Goal: Information Seeking & Learning: Learn about a topic

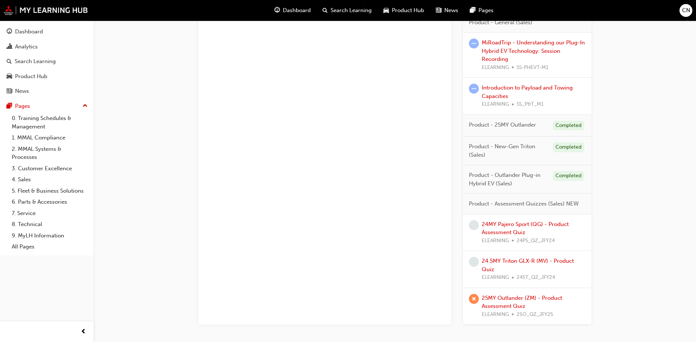
scroll to position [708, 0]
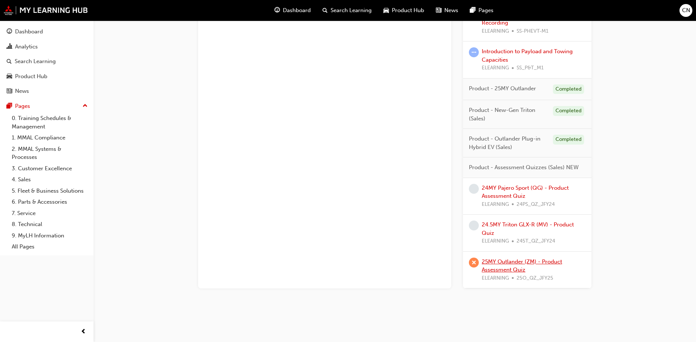
click at [491, 263] on link "25MY Outlander (ZM) - Product Assessment Quiz" at bounding box center [522, 265] width 80 height 15
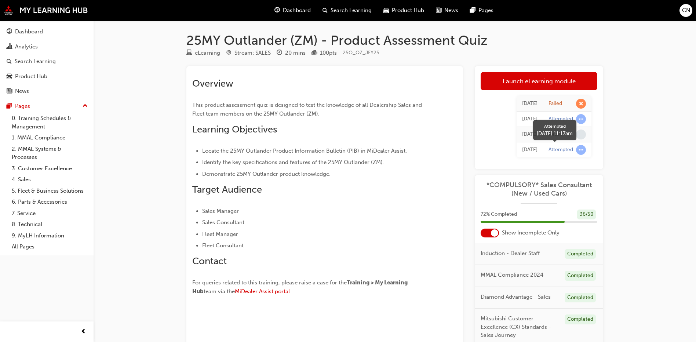
click at [582, 151] on span "learningRecordVerb_ATTEMPT-icon" at bounding box center [581, 150] width 10 height 10
click at [566, 150] on div "Attempted" at bounding box center [560, 149] width 25 height 7
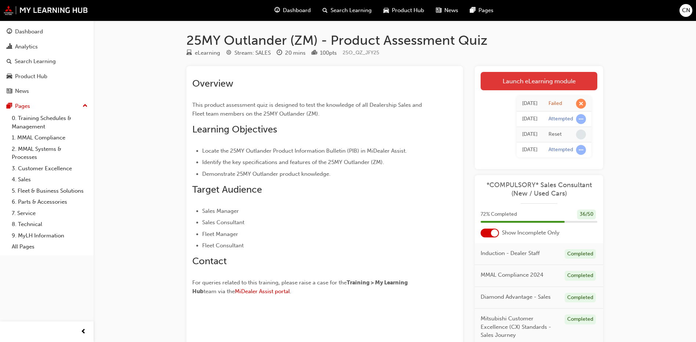
click at [521, 75] on link "Launch eLearning module" at bounding box center [538, 81] width 117 height 18
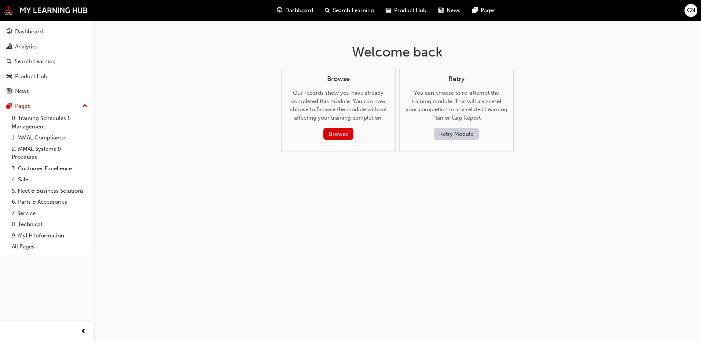
click at [444, 133] on button "Retry Module" at bounding box center [456, 134] width 45 height 12
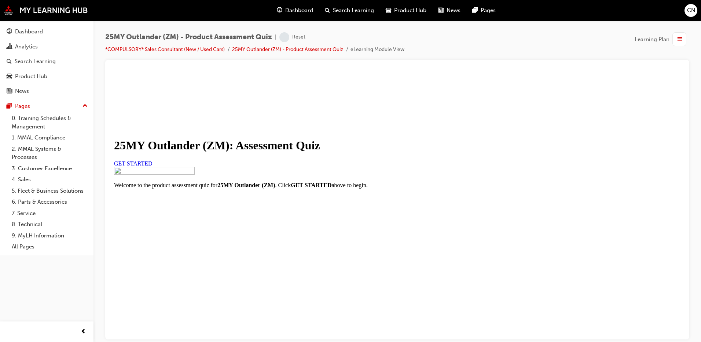
click at [153, 166] on span "GET STARTED" at bounding box center [133, 163] width 39 height 6
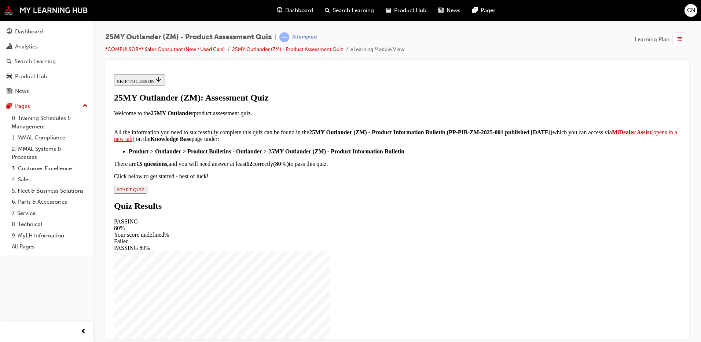
scroll to position [110, 0]
click at [144, 192] on span "START QUIZ" at bounding box center [131, 189] width 28 height 6
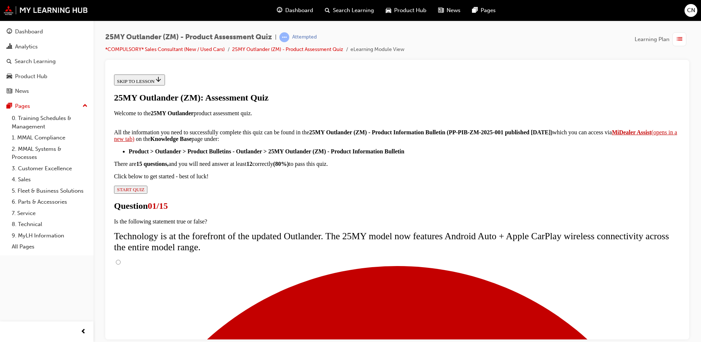
click at [121, 259] on input "True" at bounding box center [118, 261] width 5 height 5
radio input "true"
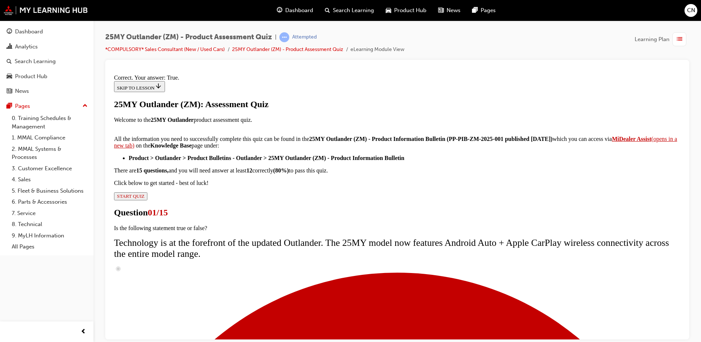
scroll to position [81, 0]
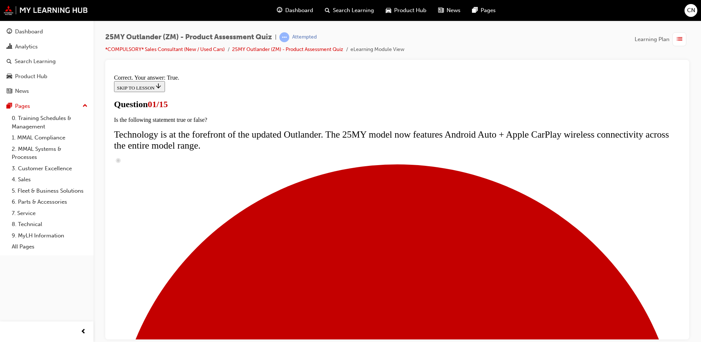
scroll to position [37, 0]
radio input "true"
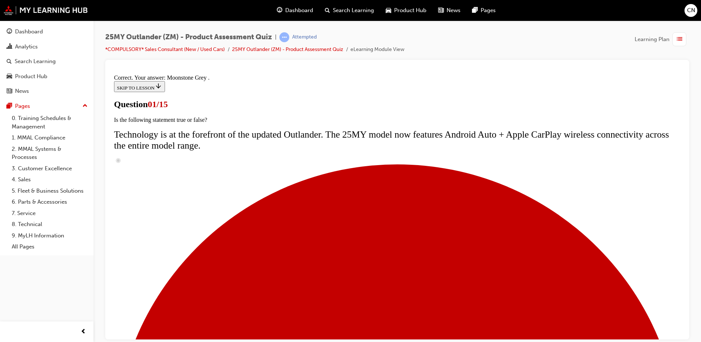
scroll to position [173, 0]
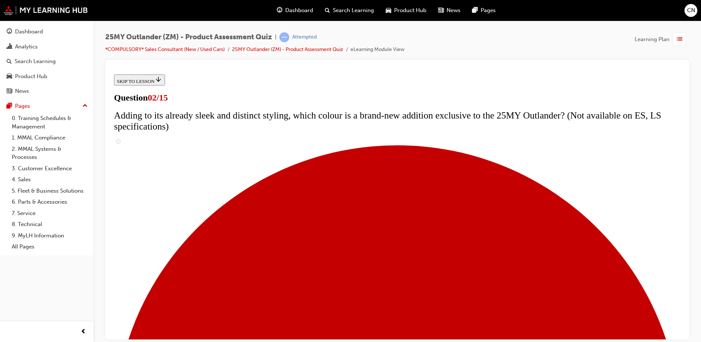
scroll to position [73, 0]
checkbox input "true"
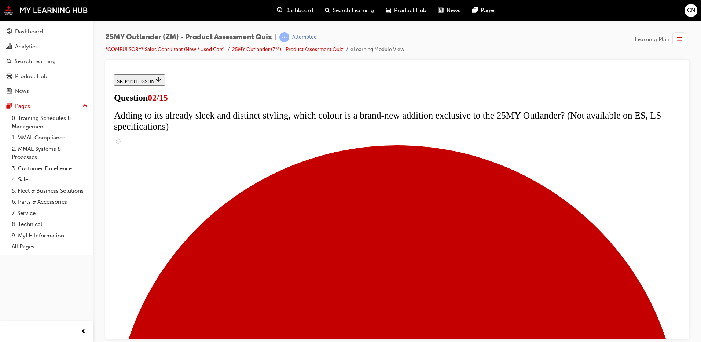
checkbox input "true"
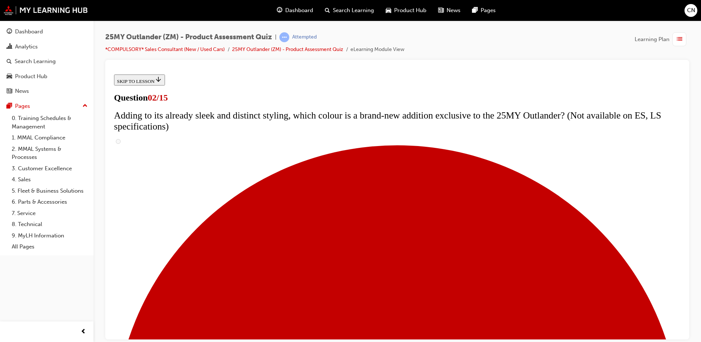
scroll to position [110, 0]
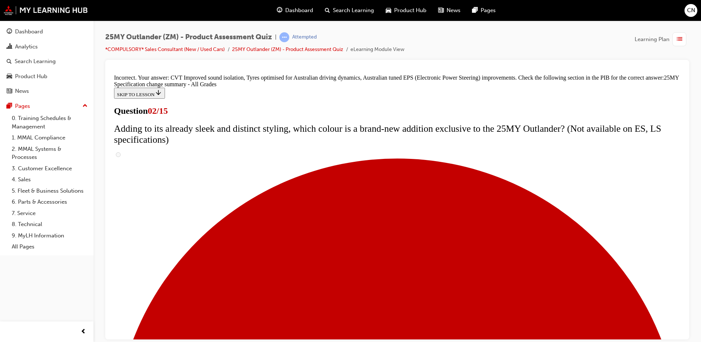
scroll to position [244, 0]
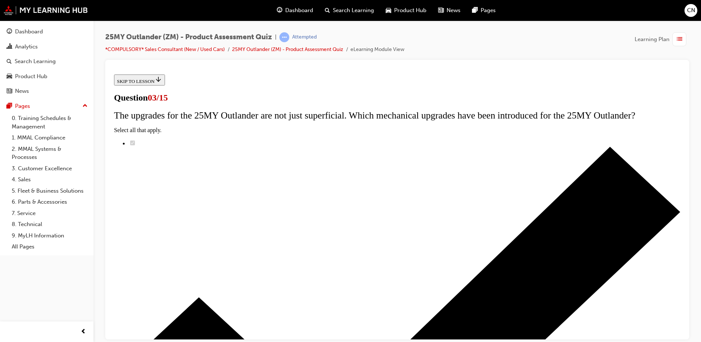
scroll to position [37, 0]
radio input "true"
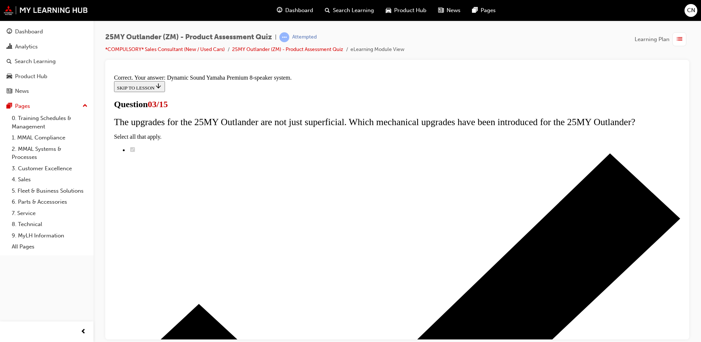
scroll to position [115, 0]
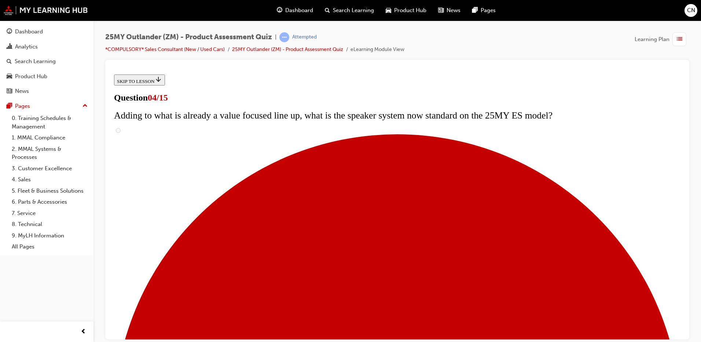
scroll to position [147, 0]
checkbox input "true"
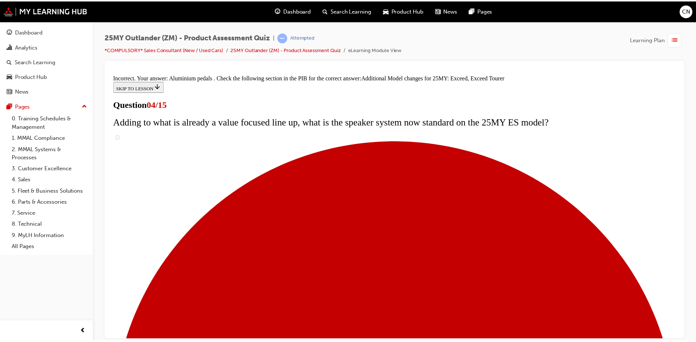
scroll to position [0, 0]
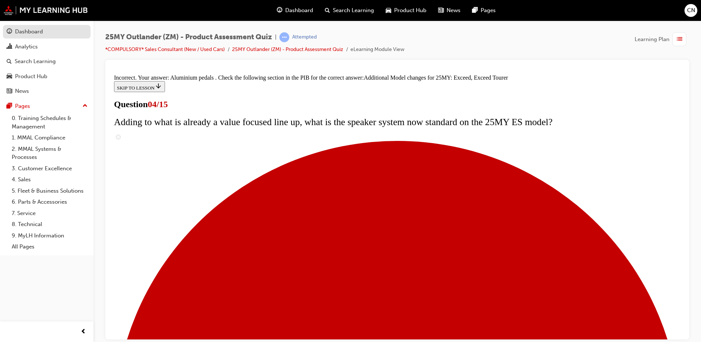
click at [26, 33] on div "Dashboard" at bounding box center [29, 32] width 28 height 8
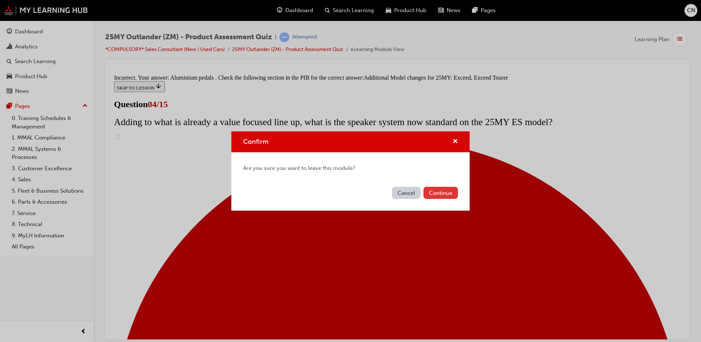
click at [431, 188] on button "Continue" at bounding box center [441, 193] width 34 height 12
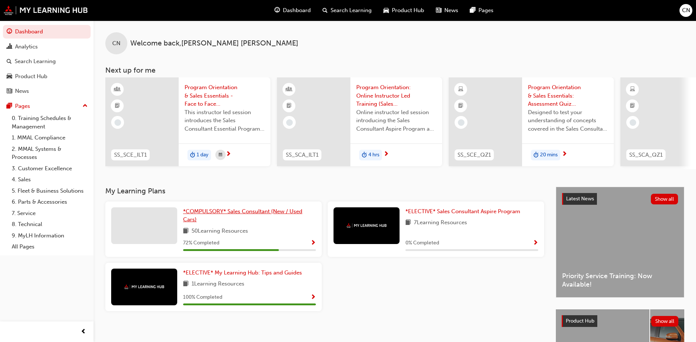
click at [221, 219] on link "*COMPULSORY* Sales Consultant (New / Used Cars)" at bounding box center [249, 215] width 133 height 17
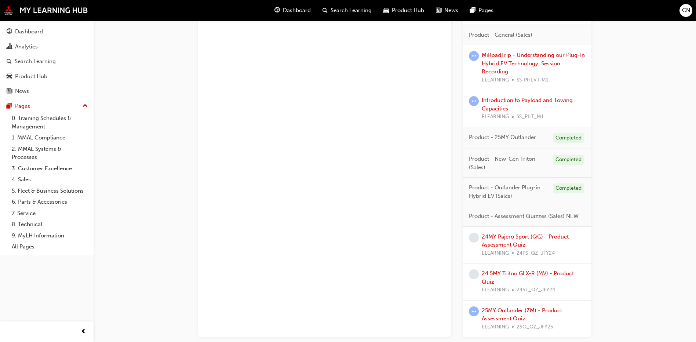
scroll to position [708, 0]
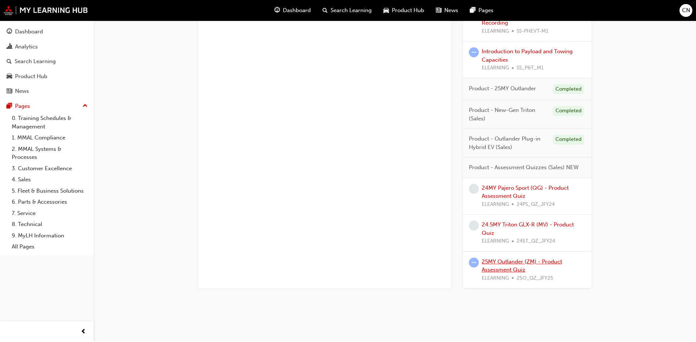
click at [532, 259] on link "25MY Outlander (ZM) - Product Assessment Quiz" at bounding box center [522, 265] width 80 height 15
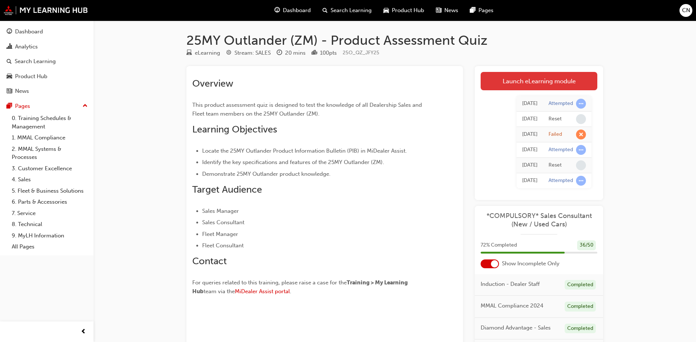
click at [549, 86] on link "Launch eLearning module" at bounding box center [538, 81] width 117 height 18
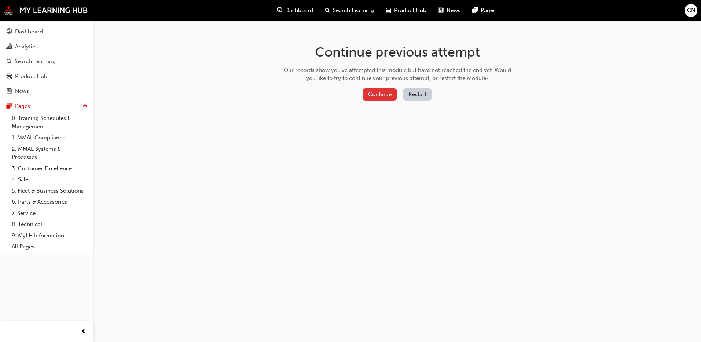
click at [389, 94] on button "Continue" at bounding box center [380, 94] width 34 height 12
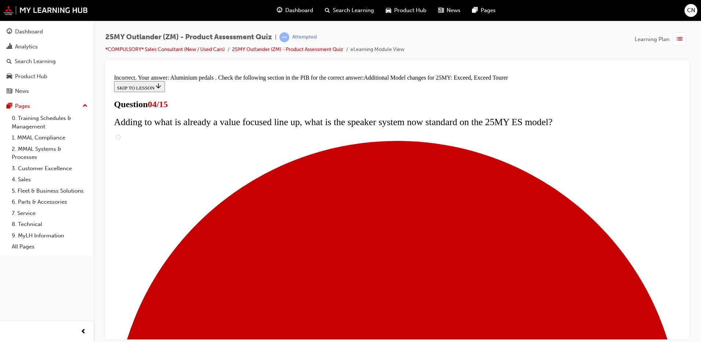
scroll to position [273, 0]
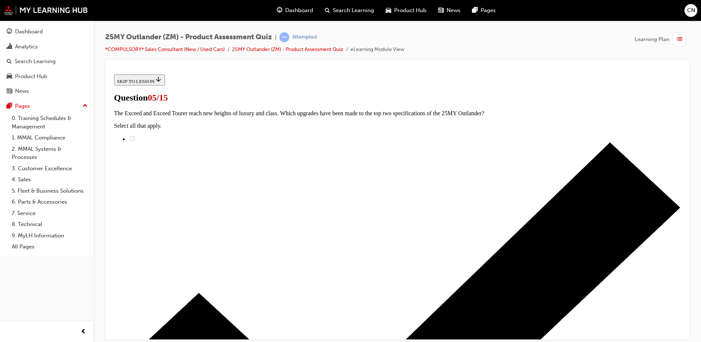
scroll to position [110, 0]
radio input "true"
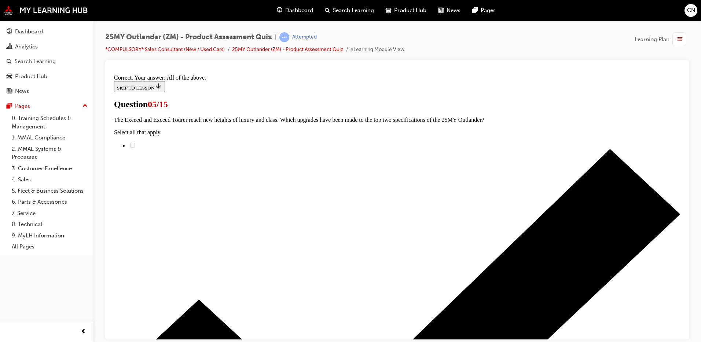
scroll to position [173, 0]
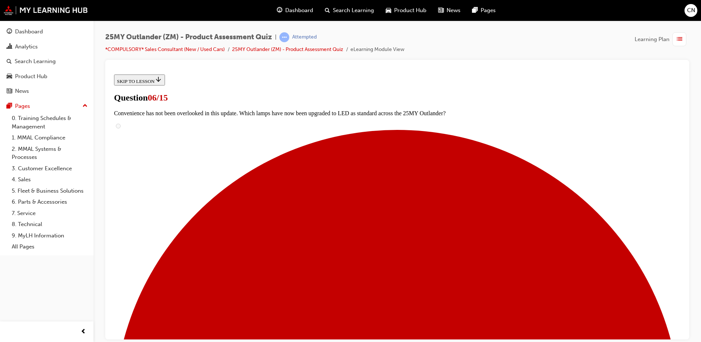
scroll to position [110, 0]
radio input "true"
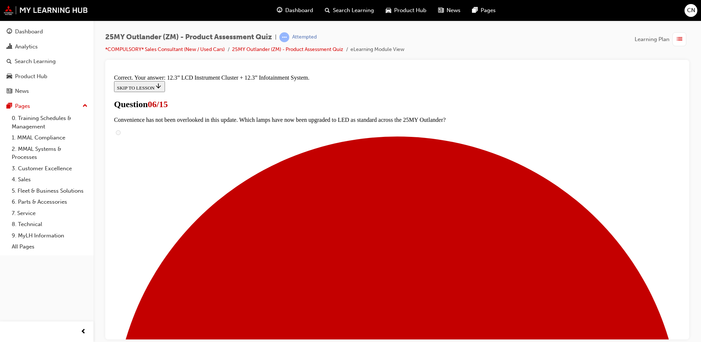
scroll to position [243, 0]
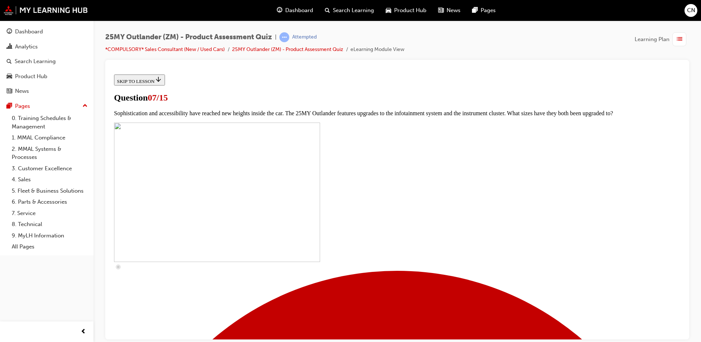
scroll to position [183, 0]
checkbox input "true"
drag, startPoint x: 286, startPoint y: 255, endPoint x: 286, endPoint y: 269, distance: 14.0
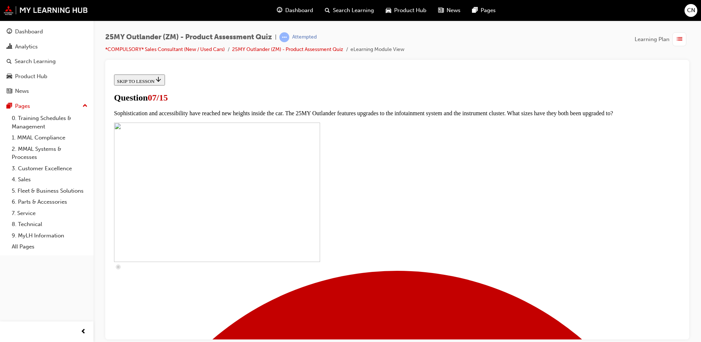
checkbox input "true"
drag, startPoint x: 283, startPoint y: 282, endPoint x: 283, endPoint y: 294, distance: 12.1
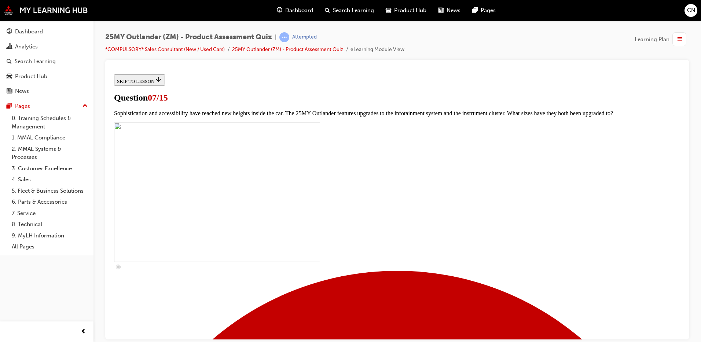
checkbox input "true"
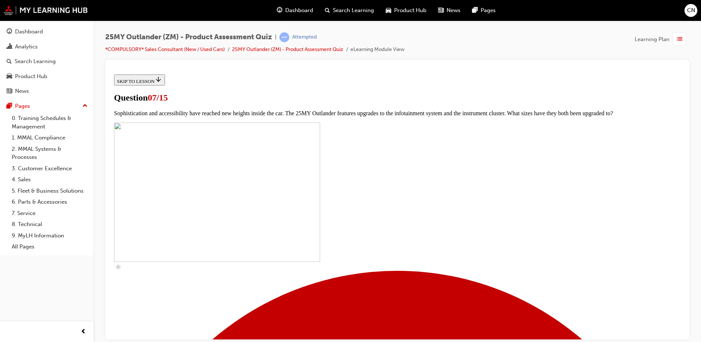
scroll to position [257, 0]
checkbox input "true"
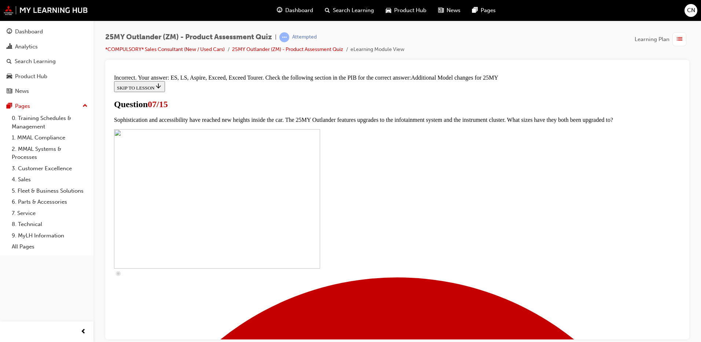
scroll to position [372, 0]
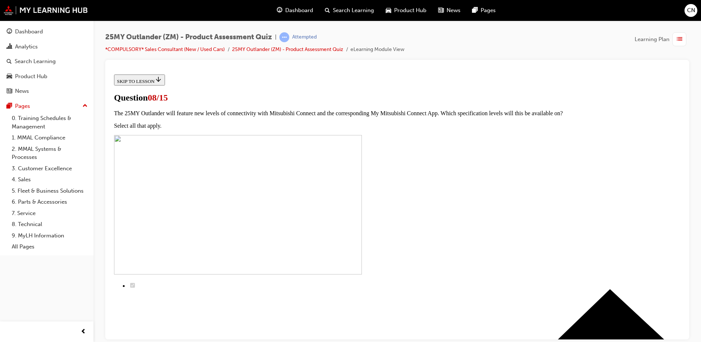
scroll to position [0, 0]
radio input "true"
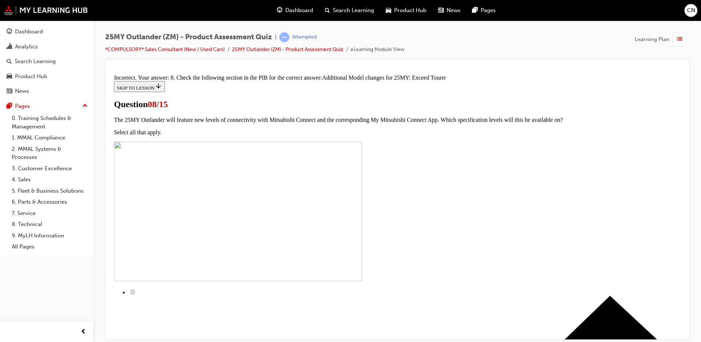
scroll to position [160, 0]
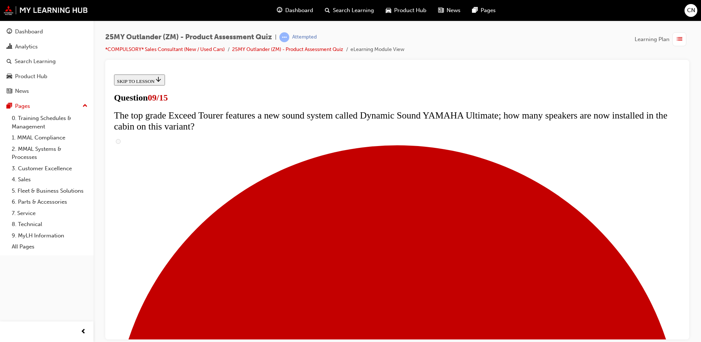
scroll to position [293, 0]
radio input "true"
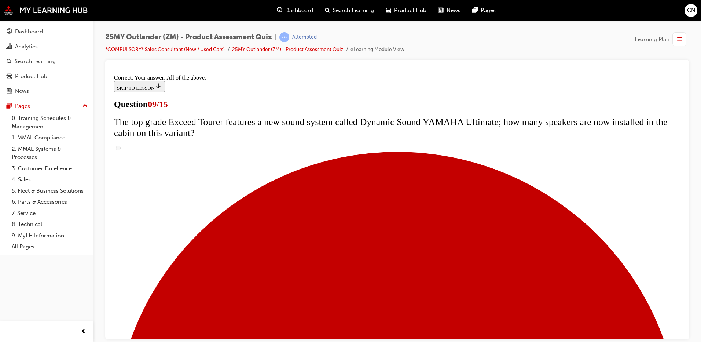
scroll to position [377, 0]
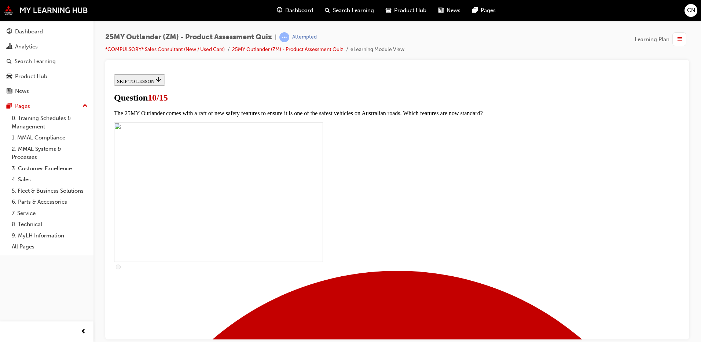
scroll to position [257, 0]
checkbox input "true"
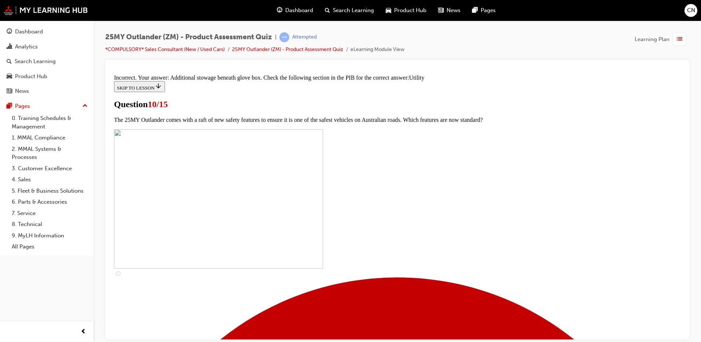
scroll to position [354, 0]
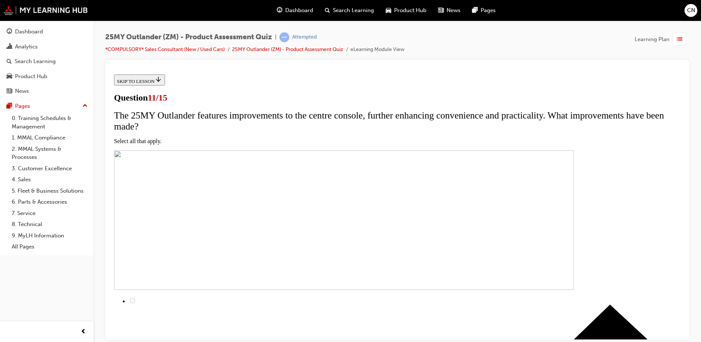
scroll to position [73, 0]
checkbox input "true"
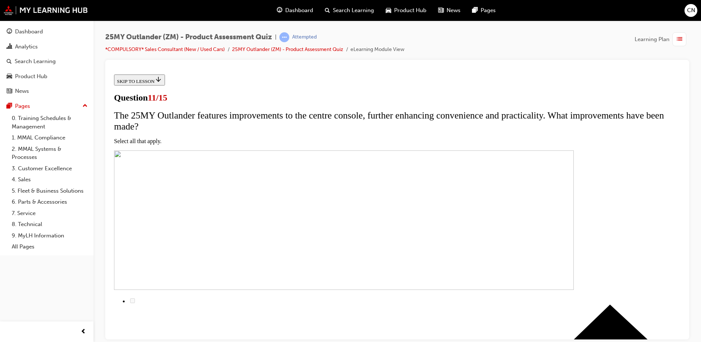
checkbox input "true"
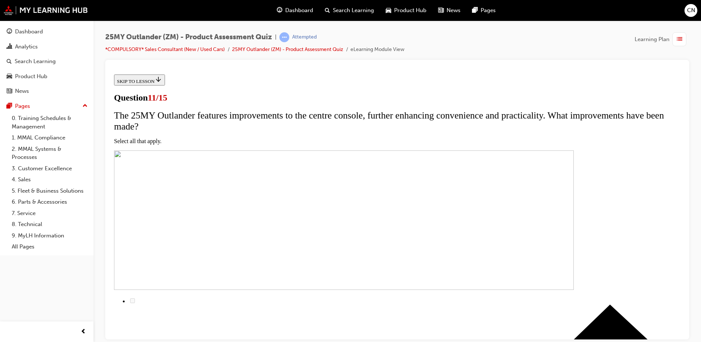
drag, startPoint x: 346, startPoint y: 201, endPoint x: 349, endPoint y: 177, distance: 24.8
checkbox input "true"
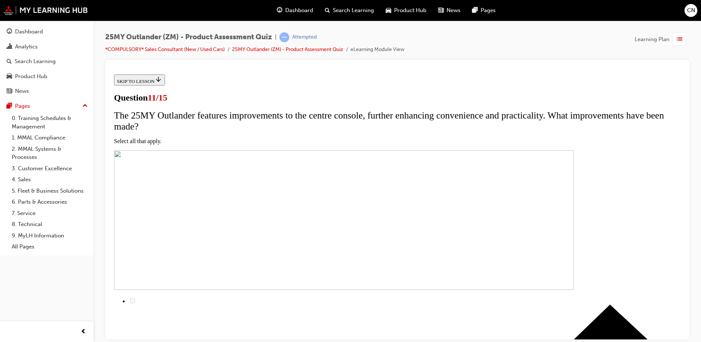
checkbox input "true"
drag, startPoint x: 383, startPoint y: 294, endPoint x: 390, endPoint y: 308, distance: 15.4
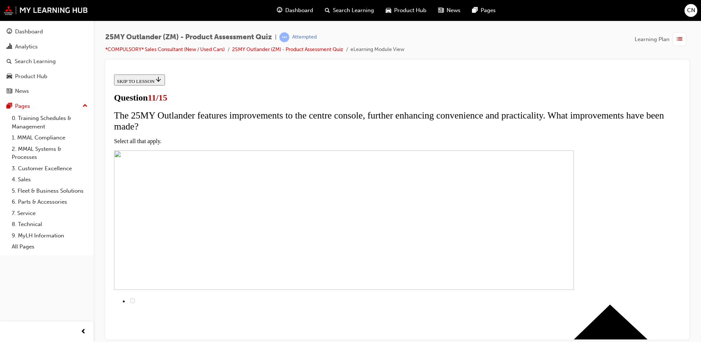
checkbox input "false"
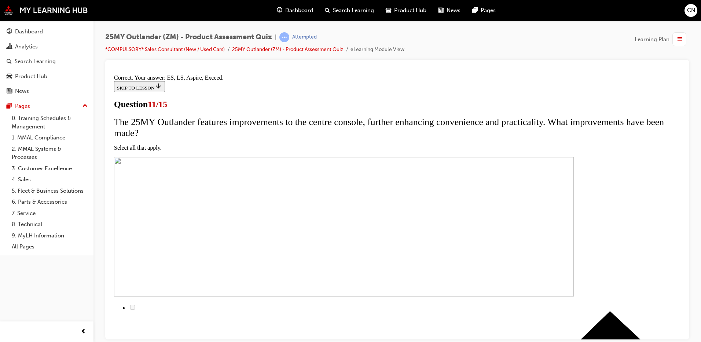
scroll to position [169, 0]
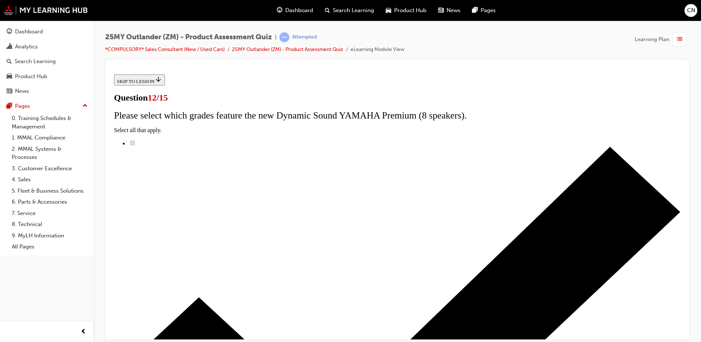
radio input "true"
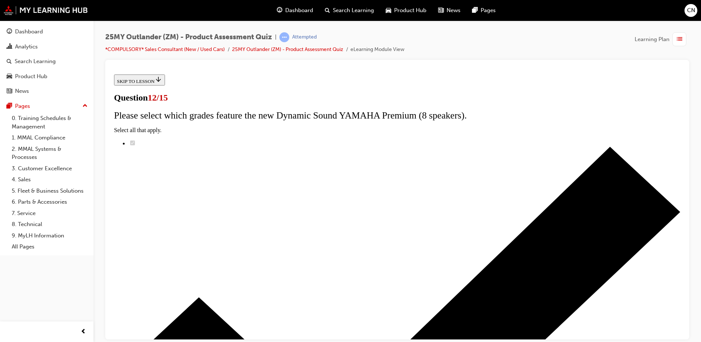
radio input "true"
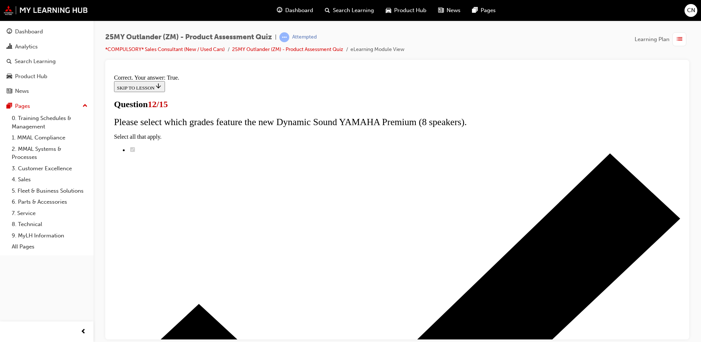
scroll to position [81, 0]
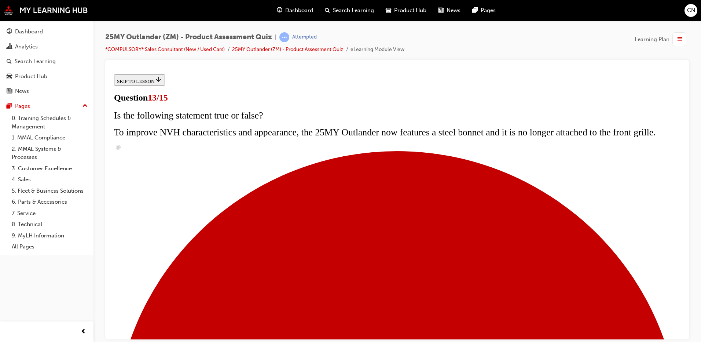
scroll to position [73, 0]
radio input "true"
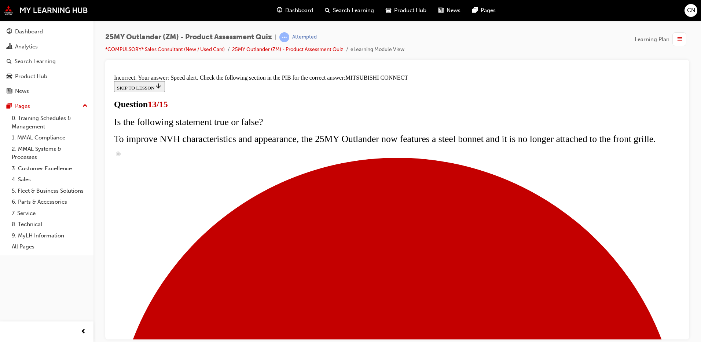
scroll to position [231, 0]
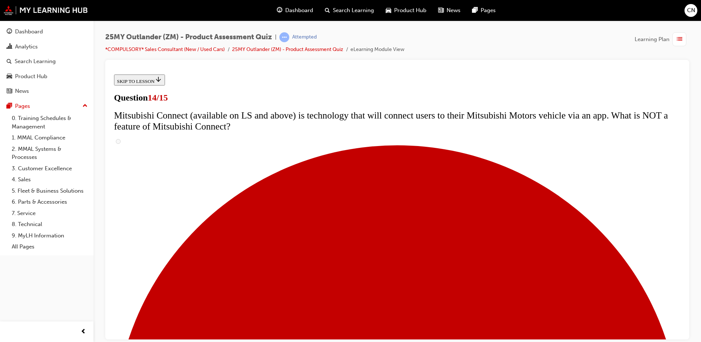
scroll to position [220, 0]
radio input "true"
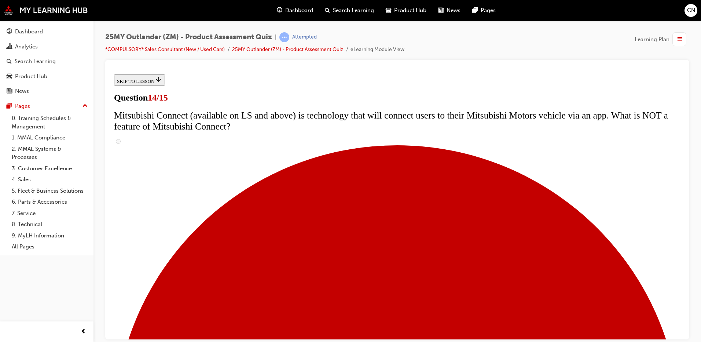
radio input "true"
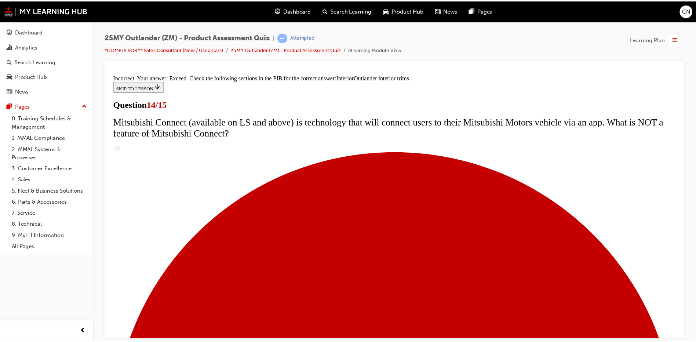
scroll to position [377, 0]
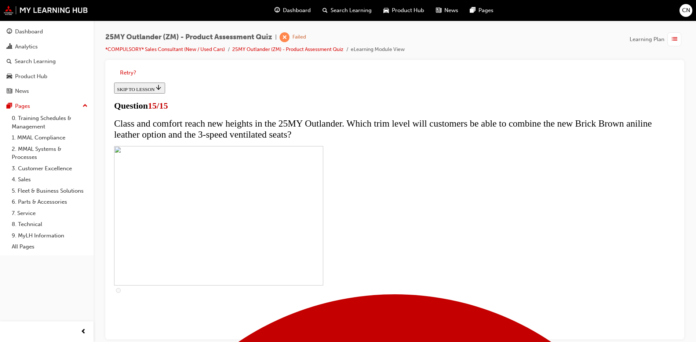
scroll to position [116, 0]
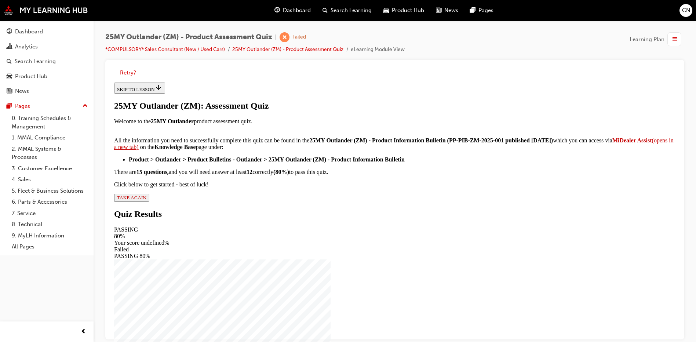
scroll to position [114, 0]
click at [146, 200] on span "TAKE AGAIN" at bounding box center [131, 198] width 29 height 6
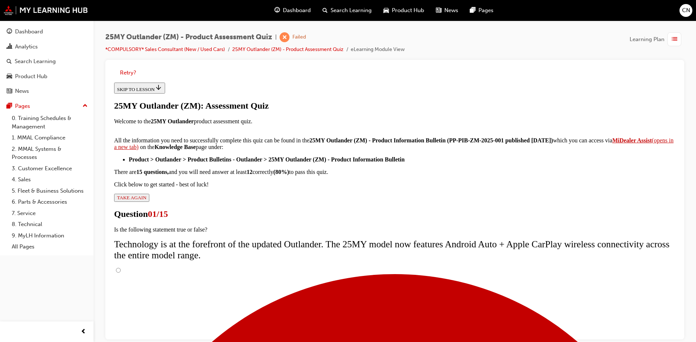
click at [121, 268] on input "True" at bounding box center [118, 270] width 5 height 5
radio input "true"
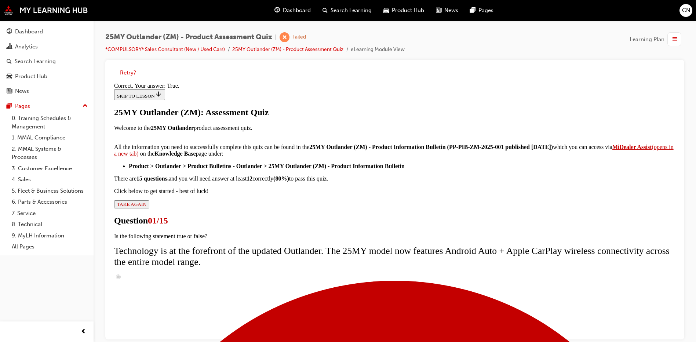
scroll to position [81, 0]
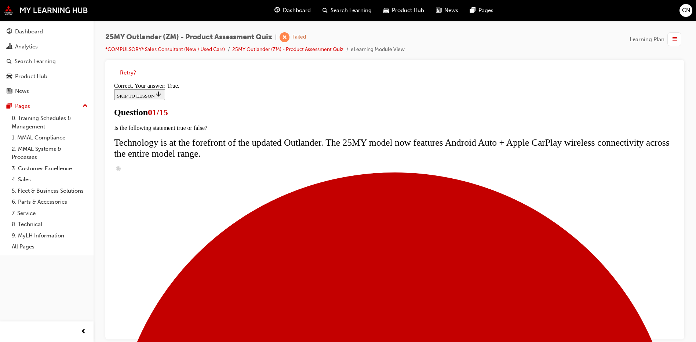
scroll to position [0, 0]
radio input "true"
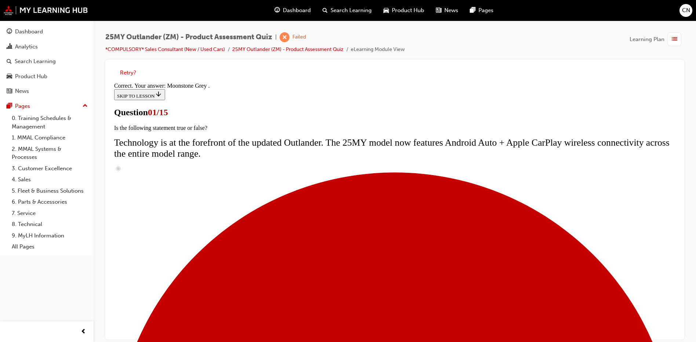
scroll to position [173, 0]
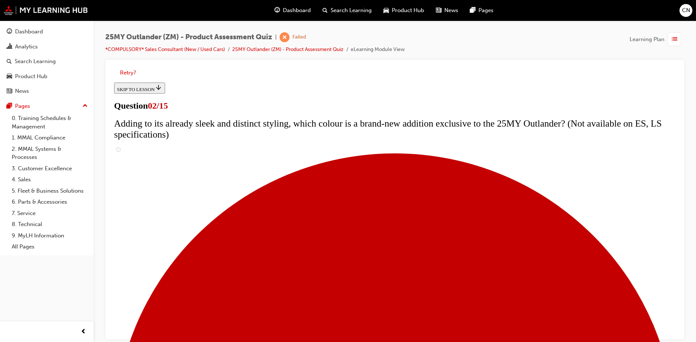
scroll to position [73, 0]
checkbox input "true"
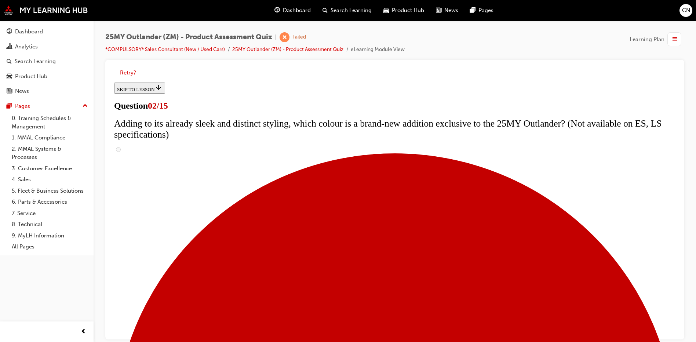
checkbox input "true"
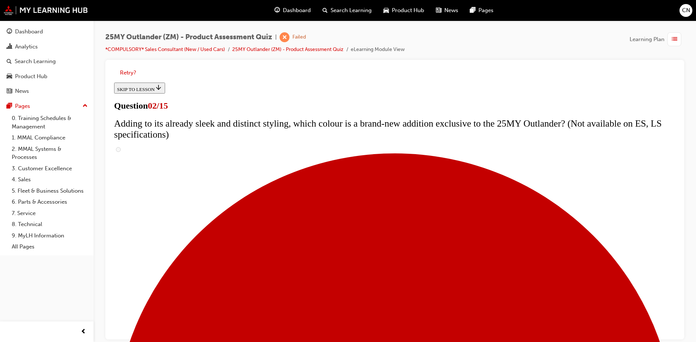
scroll to position [147, 0]
checkbox input "true"
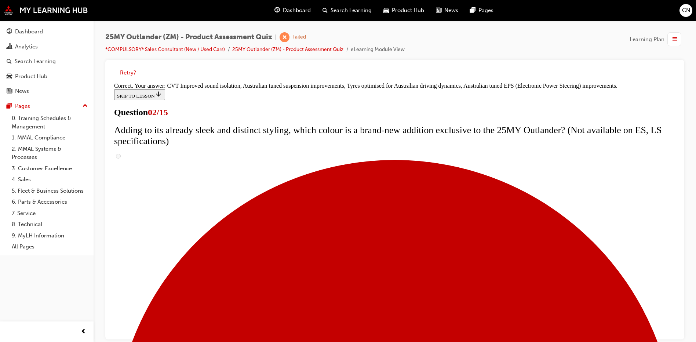
scroll to position [198, 0]
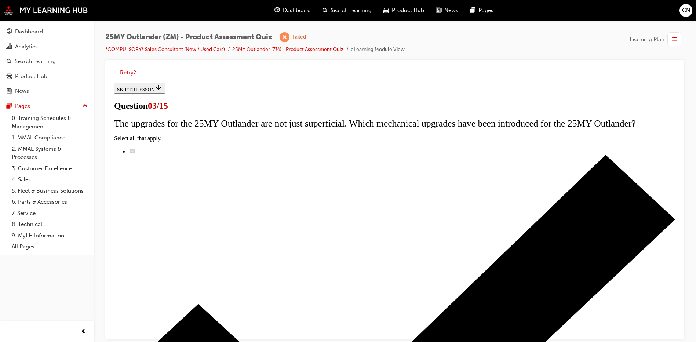
scroll to position [37, 0]
radio input "true"
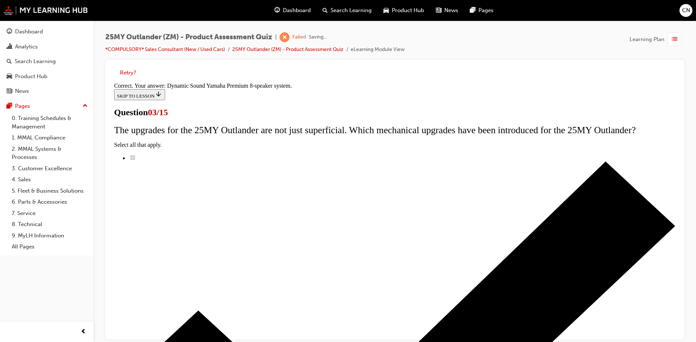
scroll to position [115, 0]
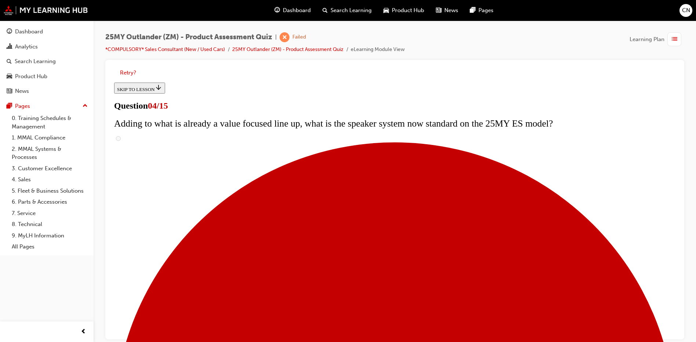
scroll to position [147, 0]
checkbox input "true"
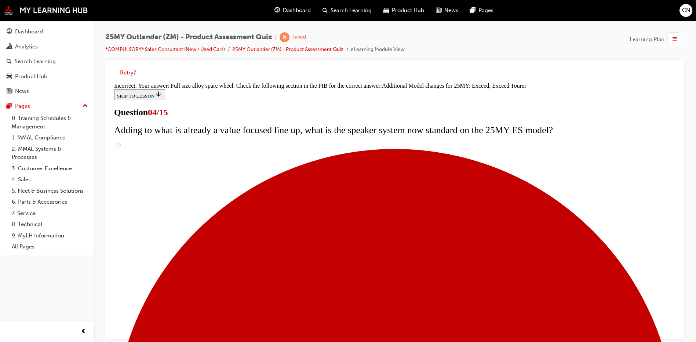
scroll to position [273, 0]
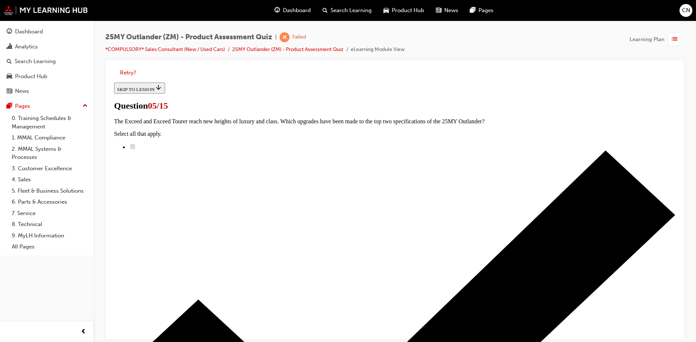
scroll to position [110, 0]
drag, startPoint x: 320, startPoint y: 264, endPoint x: 324, endPoint y: 269, distance: 6.8
drag, startPoint x: 324, startPoint y: 269, endPoint x: 280, endPoint y: 267, distance: 43.7
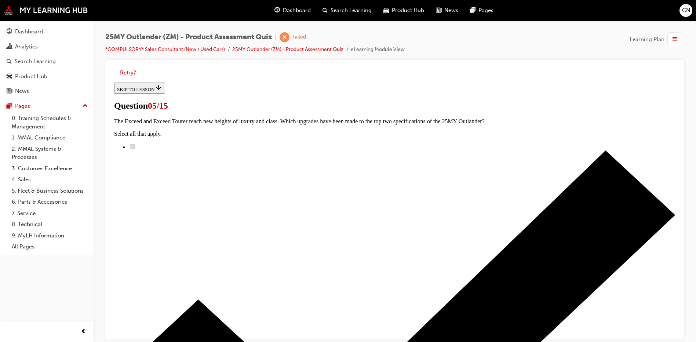
radio input "true"
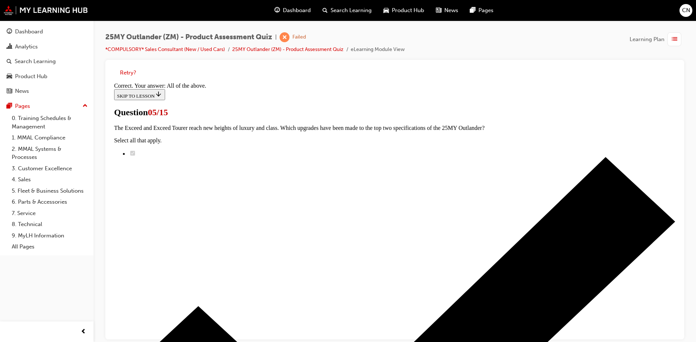
scroll to position [173, 0]
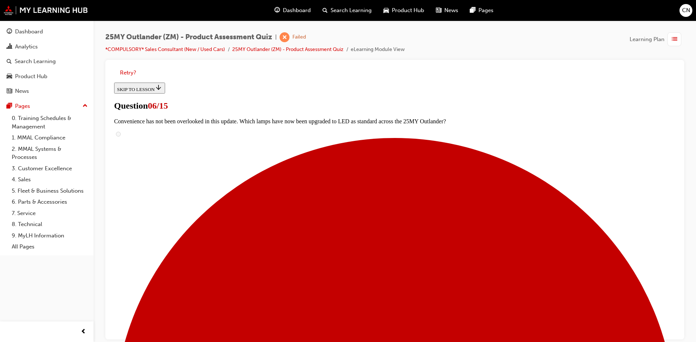
scroll to position [110, 0]
radio input "true"
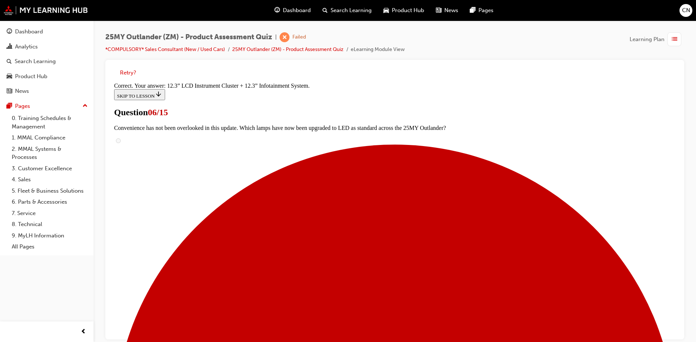
scroll to position [243, 0]
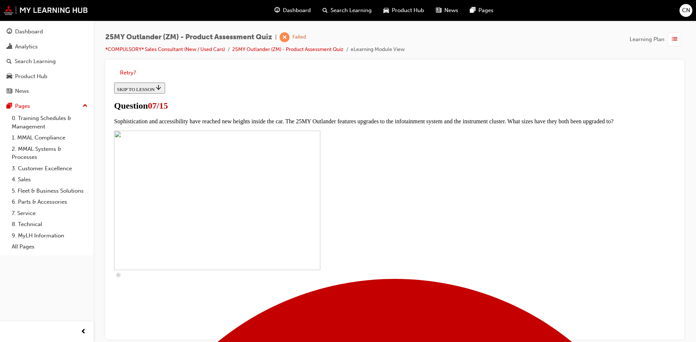
scroll to position [183, 0]
checkbox input "true"
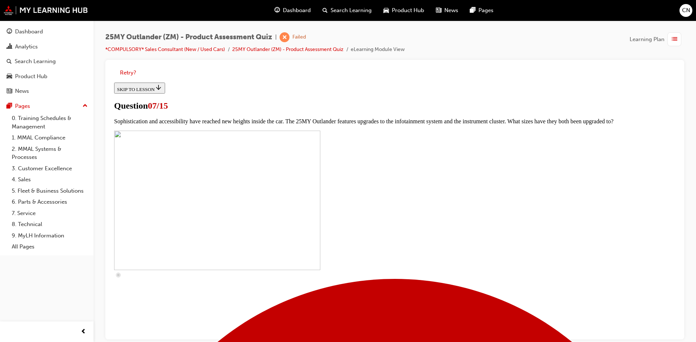
checkbox input "true"
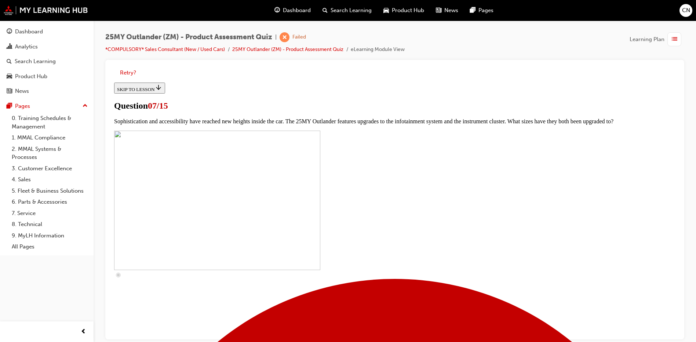
checkbox input "true"
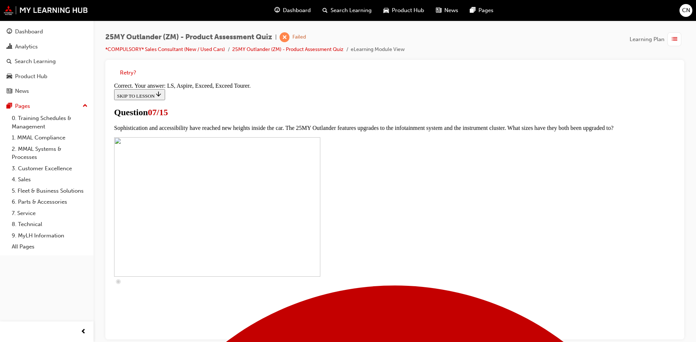
scroll to position [326, 0]
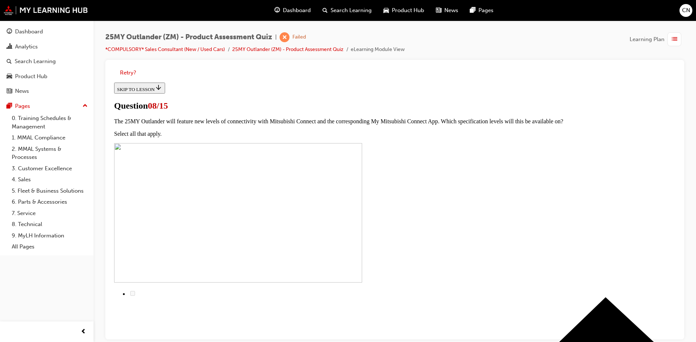
scroll to position [73, 0]
radio input "true"
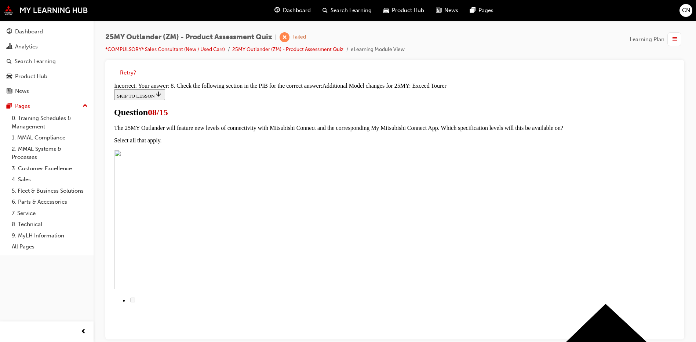
scroll to position [160, 0]
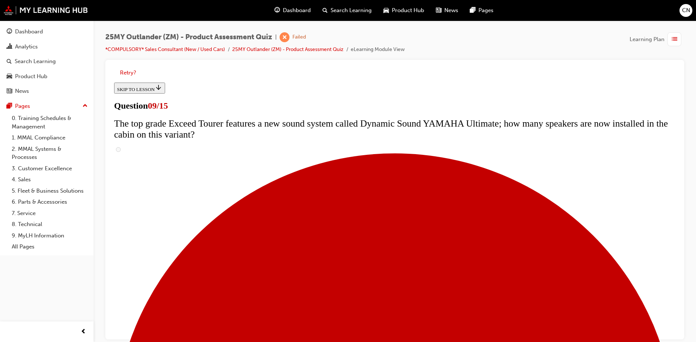
scroll to position [293, 0]
radio input "true"
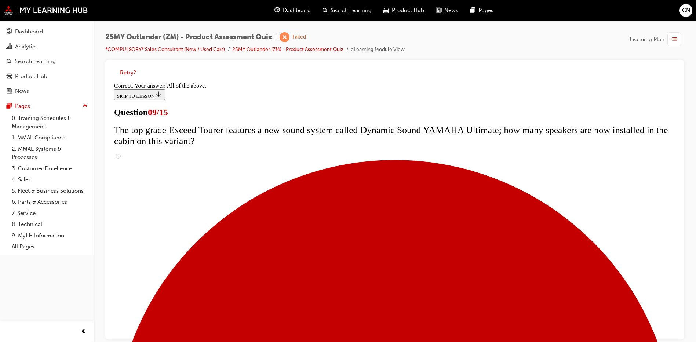
scroll to position [377, 0]
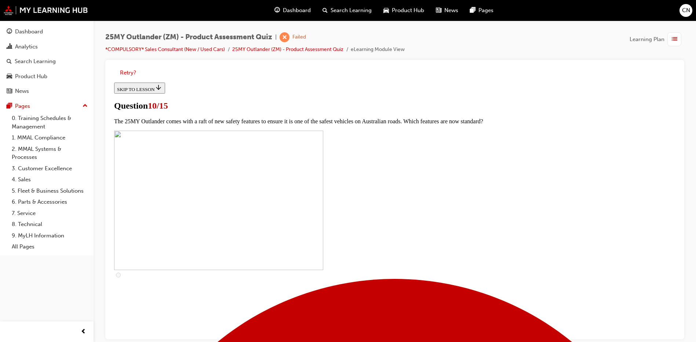
scroll to position [110, 0]
checkbox input "true"
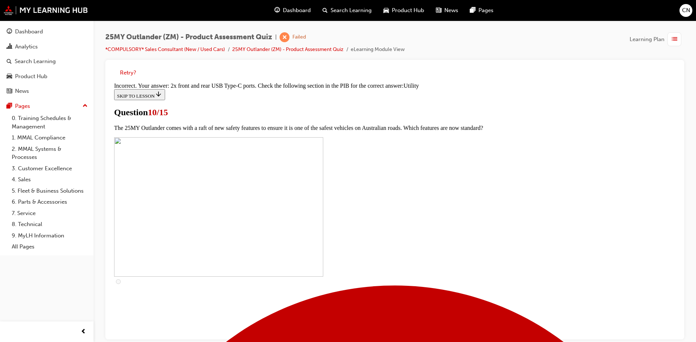
scroll to position [354, 0]
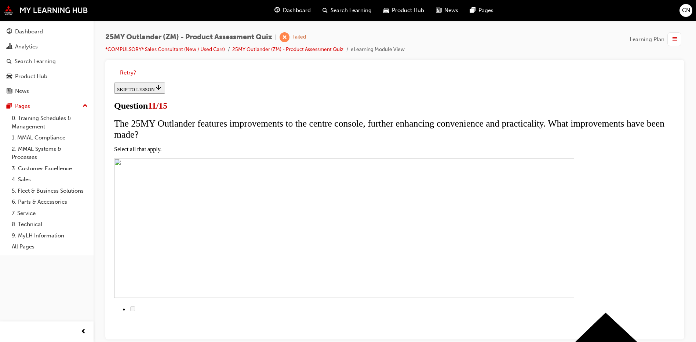
scroll to position [73, 0]
checkbox input "true"
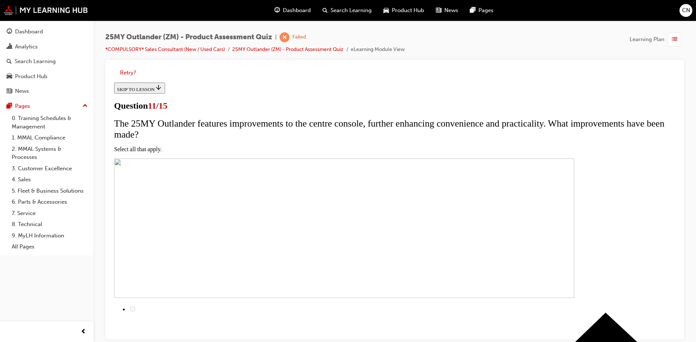
checkbox input "true"
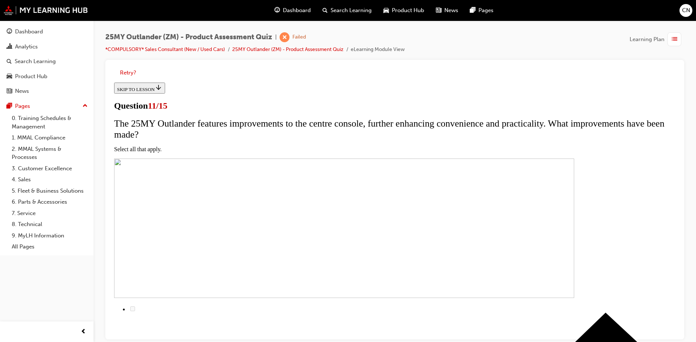
checkbox input "true"
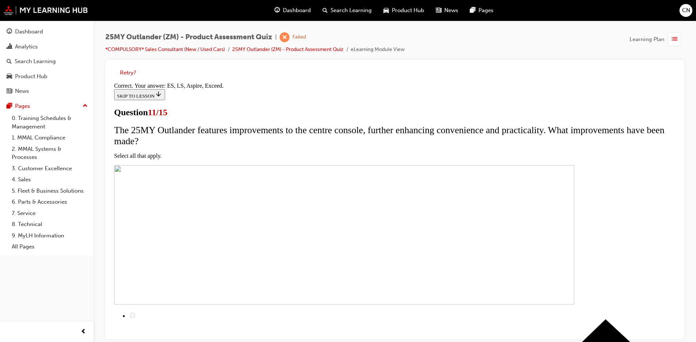
scroll to position [169, 0]
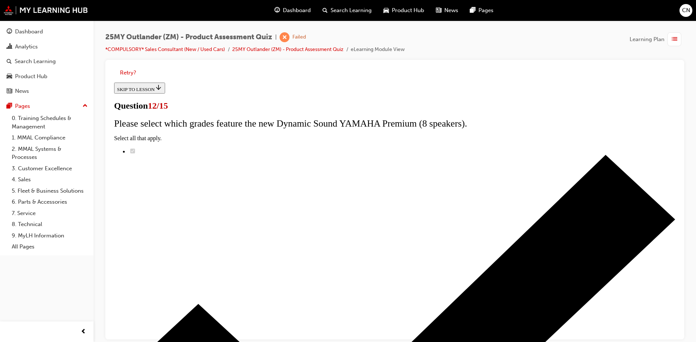
radio input "true"
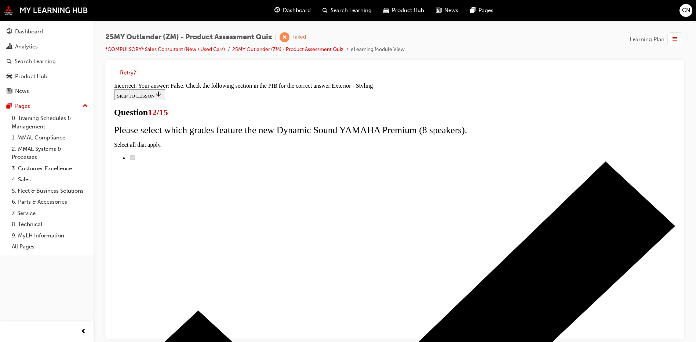
scroll to position [126, 0]
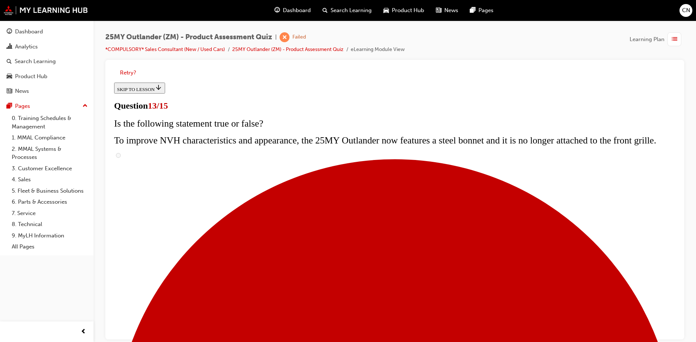
scroll to position [110, 0]
radio input "true"
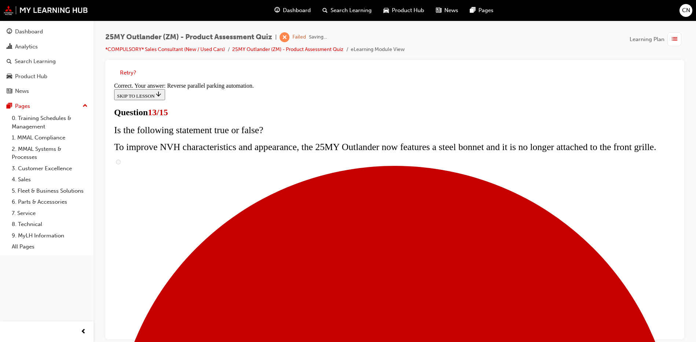
scroll to position [186, 0]
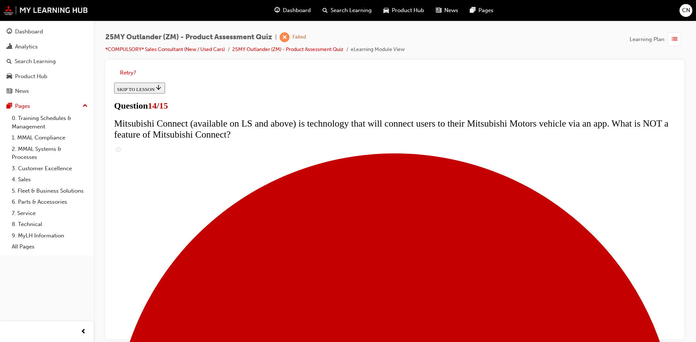
scroll to position [220, 0]
radio input "true"
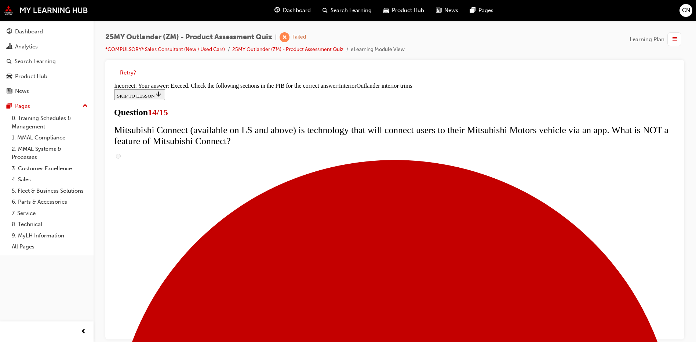
scroll to position [377, 0]
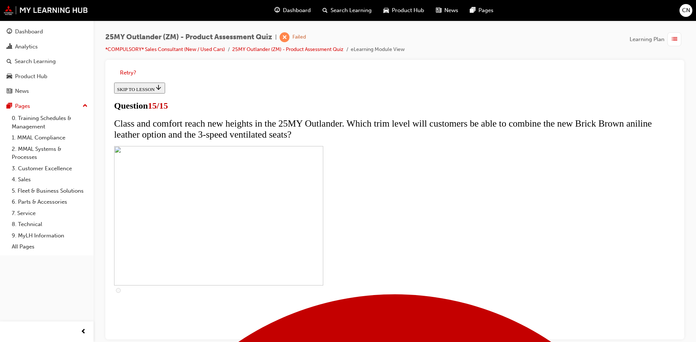
scroll to position [110, 0]
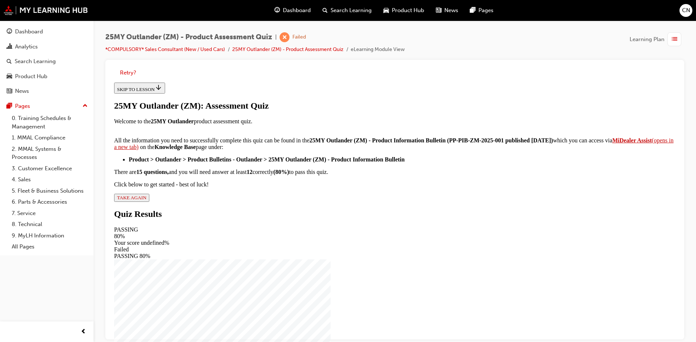
scroll to position [114, 0]
click at [291, 202] on div "25MY Outlander (ZM): Assessment Quiz Welcome to the 25MY Outlander product asse…" at bounding box center [394, 151] width 561 height 101
click at [146, 200] on span "TAKE AGAIN" at bounding box center [131, 198] width 29 height 6
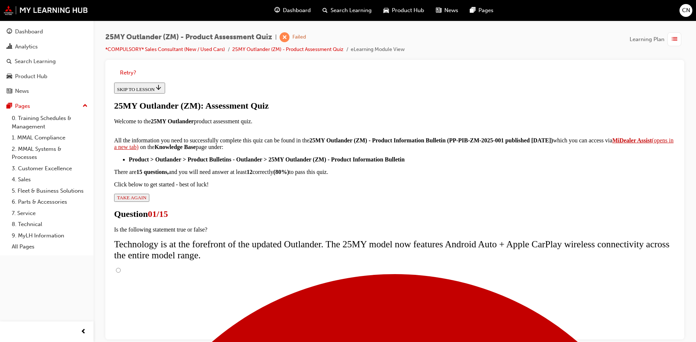
click at [121, 268] on input "True" at bounding box center [118, 270] width 5 height 5
radio input "true"
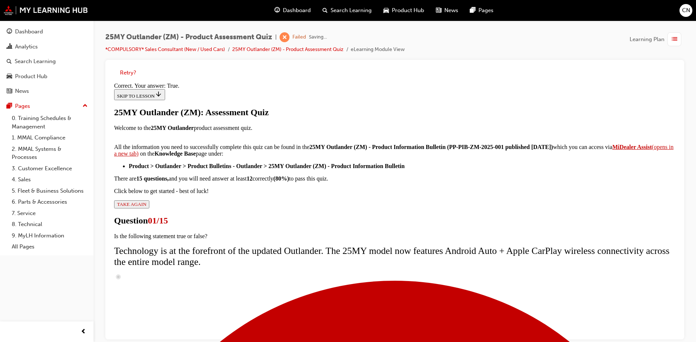
scroll to position [81, 0]
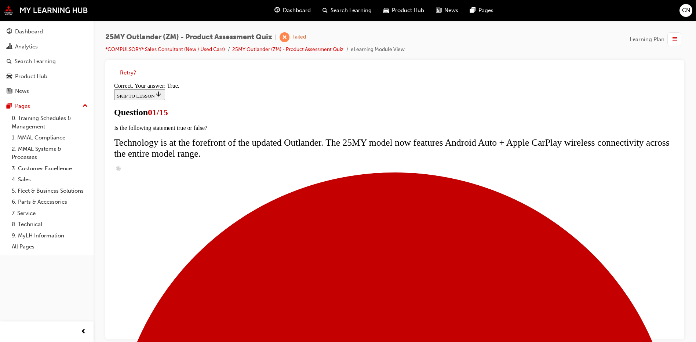
scroll to position [0, 0]
radio input "true"
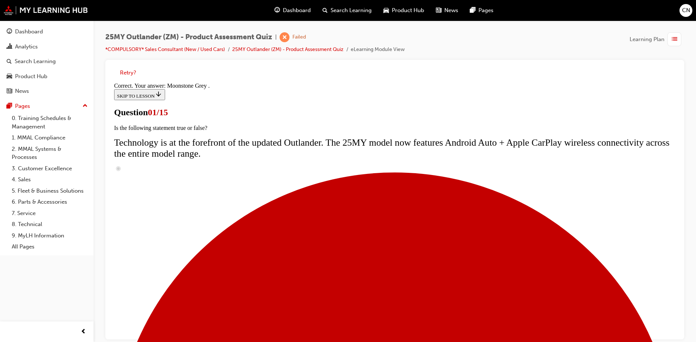
scroll to position [173, 0]
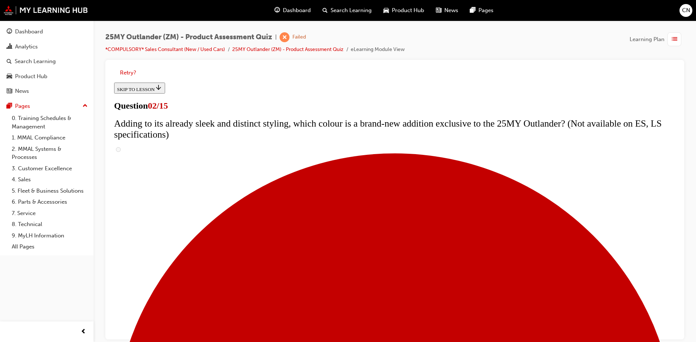
scroll to position [110, 0]
checkbox input "true"
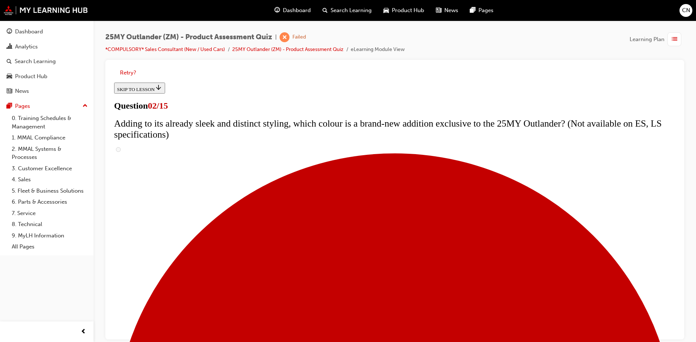
checkbox input "true"
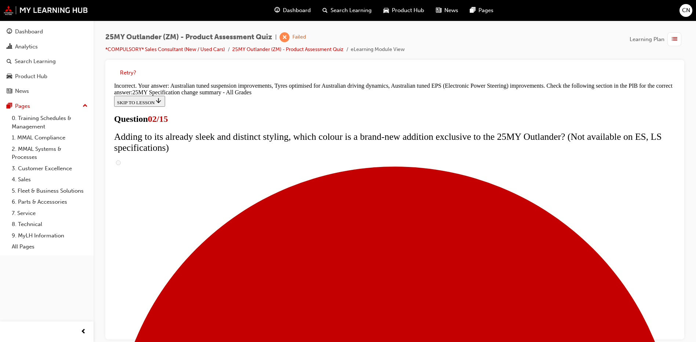
scroll to position [244, 0]
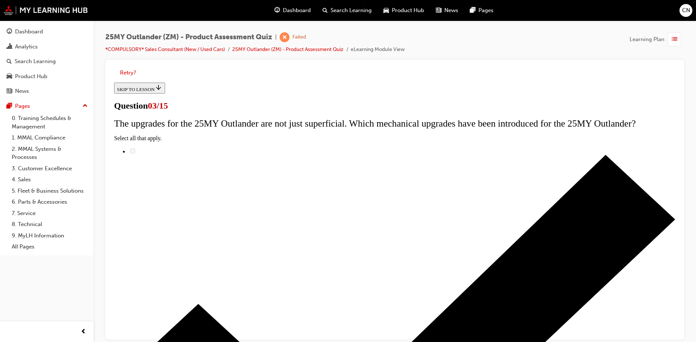
scroll to position [37, 0]
radio input "true"
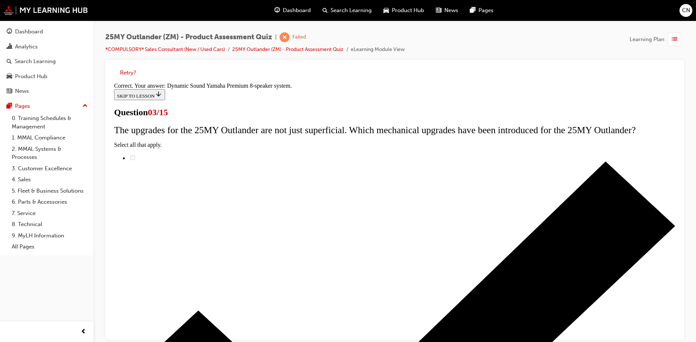
scroll to position [115, 0]
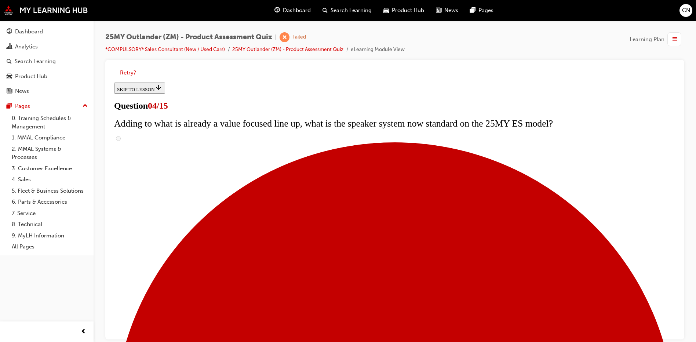
scroll to position [73, 0]
checkbox input "true"
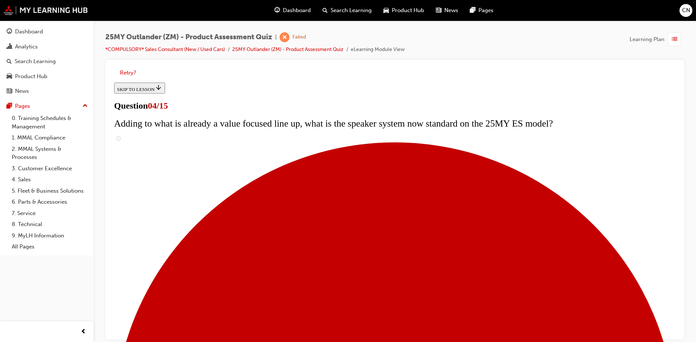
checkbox input "true"
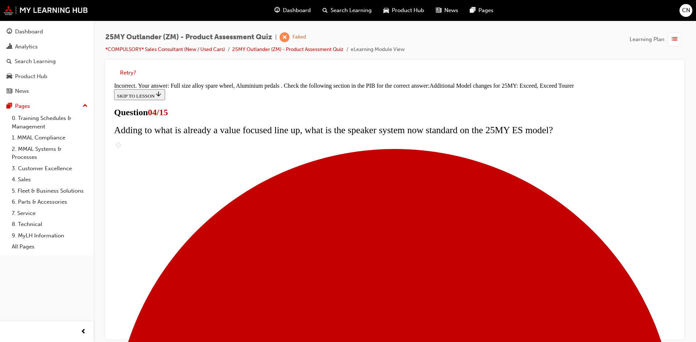
scroll to position [273, 0]
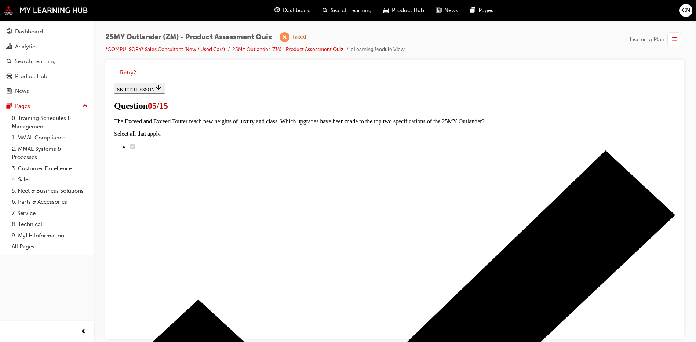
scroll to position [150, 0]
drag, startPoint x: 327, startPoint y: 236, endPoint x: 329, endPoint y: 230, distance: 6.4
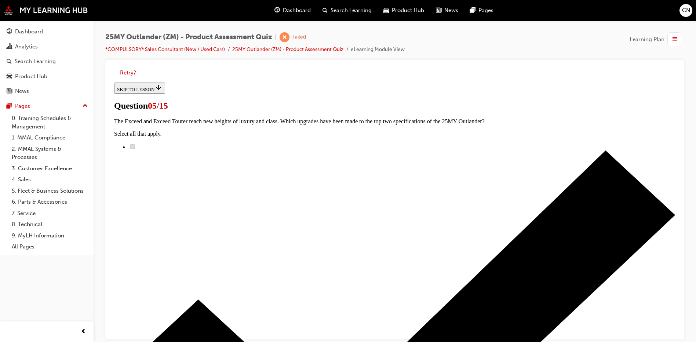
radio input "true"
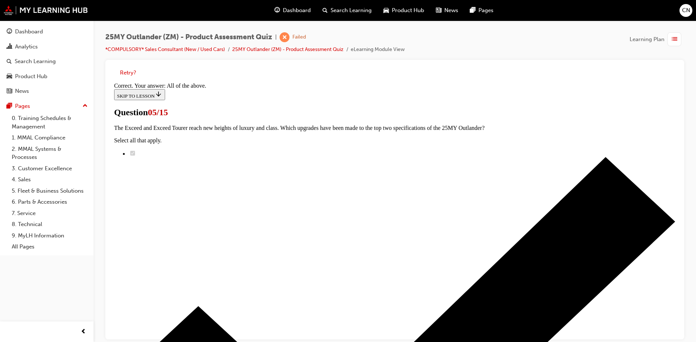
scroll to position [173, 0]
click at [49, 33] on div "Dashboard" at bounding box center [47, 31] width 80 height 9
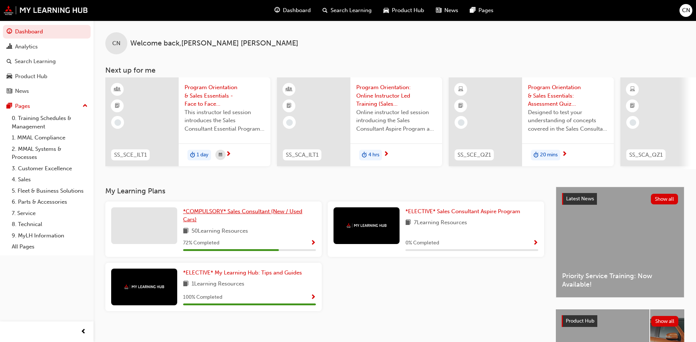
click at [223, 214] on span "*COMPULSORY* Sales Consultant (New / Used Cars)" at bounding box center [242, 215] width 119 height 15
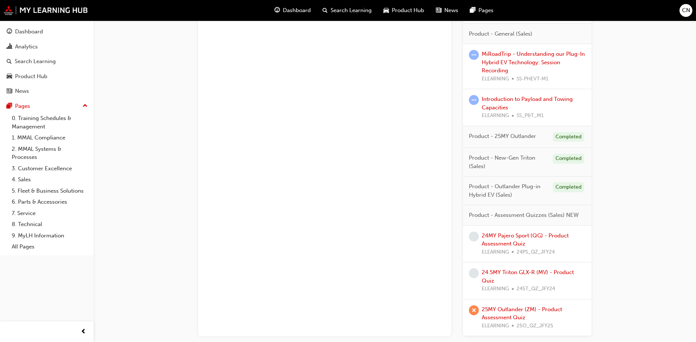
scroll to position [708, 0]
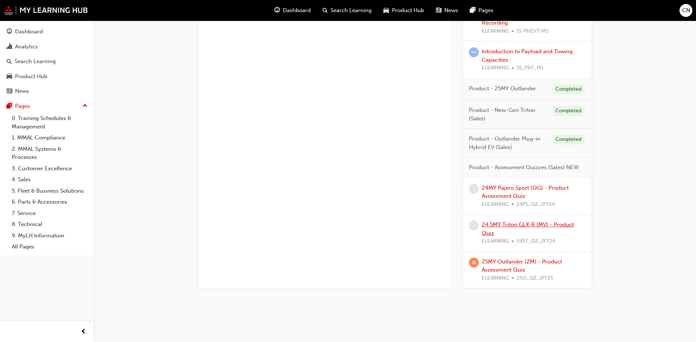
click at [513, 225] on link "24.5MY Triton GLX-R (MV) - Product Quiz" at bounding box center [528, 228] width 92 height 15
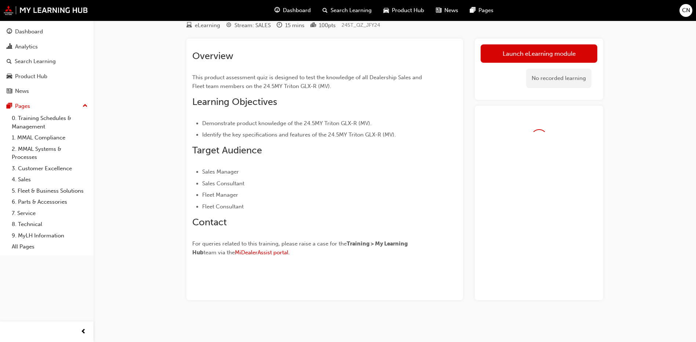
scroll to position [48, 0]
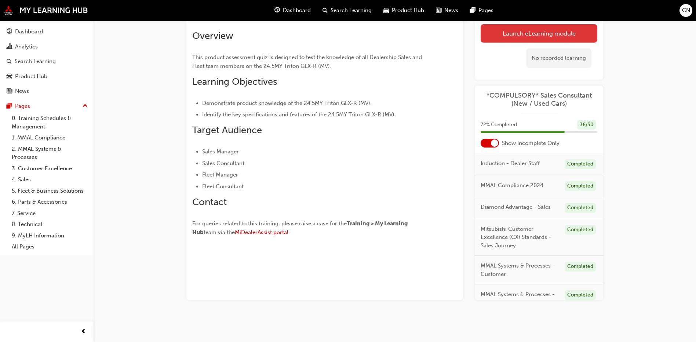
click at [491, 40] on link "Launch eLearning module" at bounding box center [538, 33] width 117 height 18
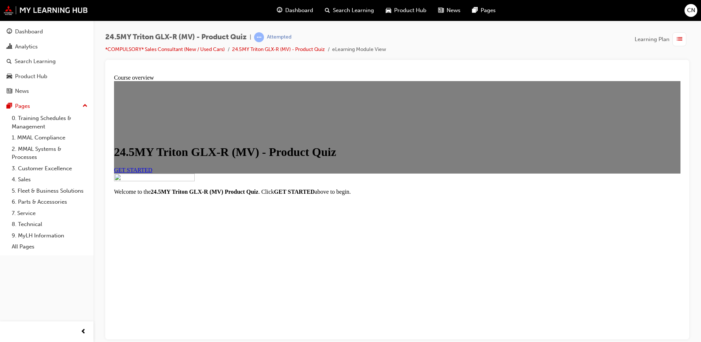
click at [153, 173] on link "GET STARTED" at bounding box center [133, 169] width 39 height 6
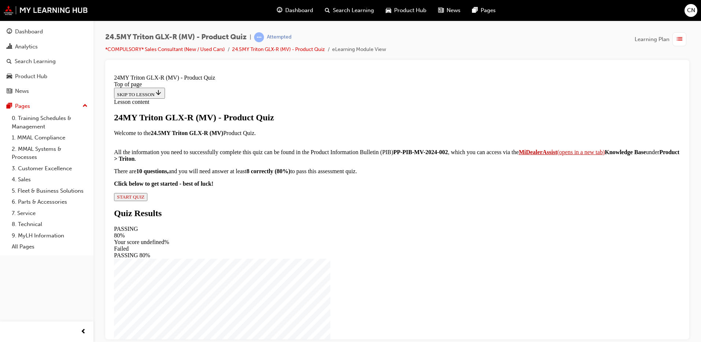
scroll to position [73, 0]
click at [282, 201] on div "24MY Triton GLX-R (MV) - Product Quiz Welcome to the 24.5MY Triton GLX-R (MV) P…" at bounding box center [397, 156] width 567 height 88
click at [144, 199] on span "START QUIZ" at bounding box center [131, 197] width 28 height 6
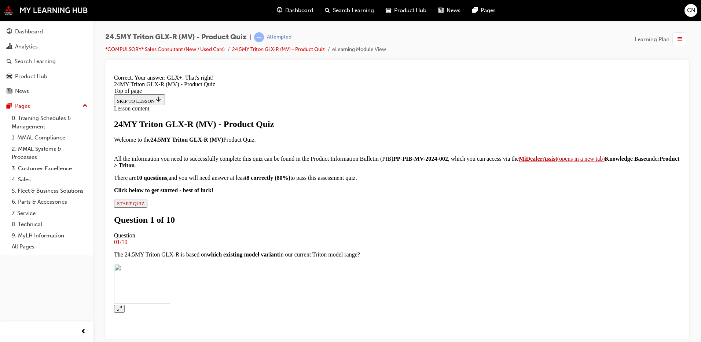
scroll to position [202, 0]
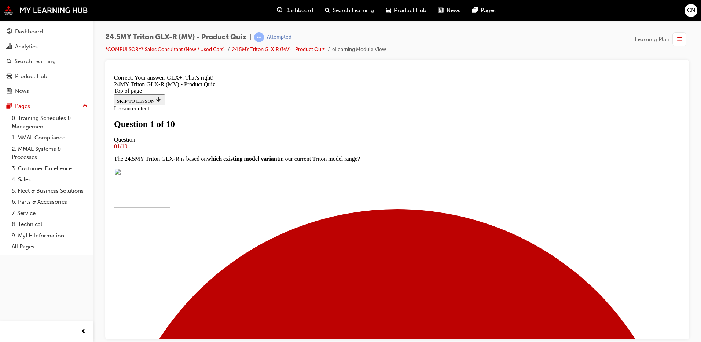
scroll to position [73, 0]
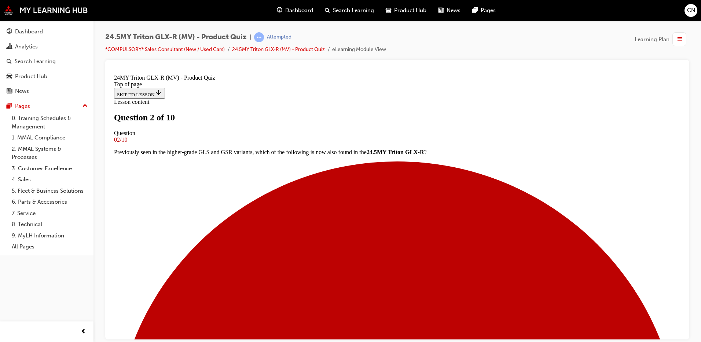
scroll to position [73, 0]
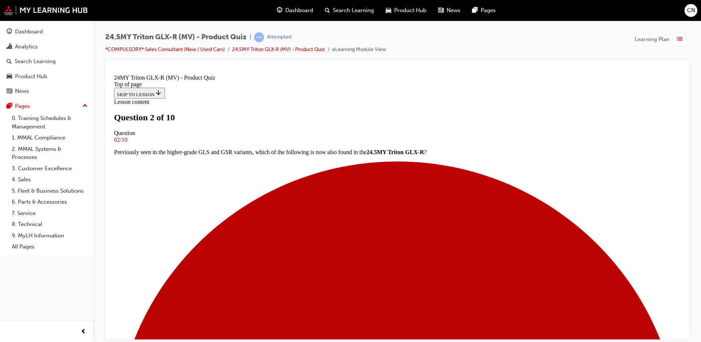
scroll to position [147, 0]
drag, startPoint x: 334, startPoint y: 292, endPoint x: 334, endPoint y: 286, distance: 5.9
drag, startPoint x: 334, startPoint y: 286, endPoint x: 312, endPoint y: 237, distance: 54.8
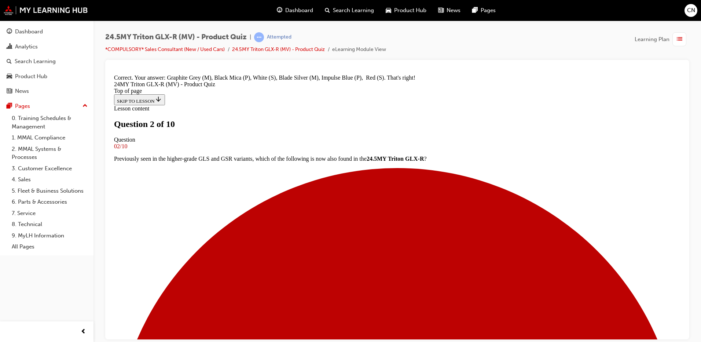
scroll to position [287, 0]
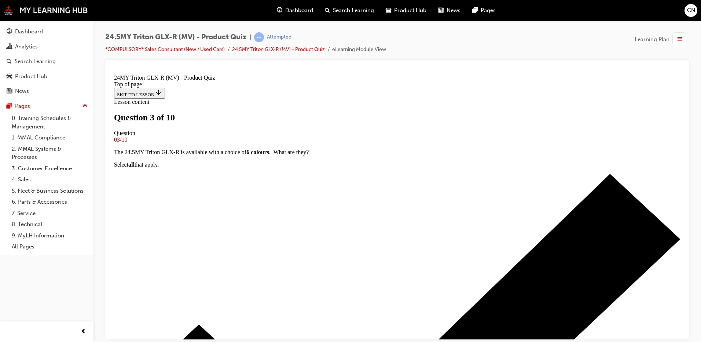
scroll to position [110, 0]
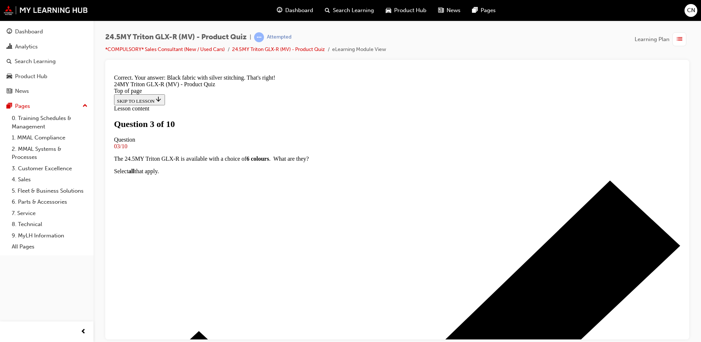
scroll to position [289, 0]
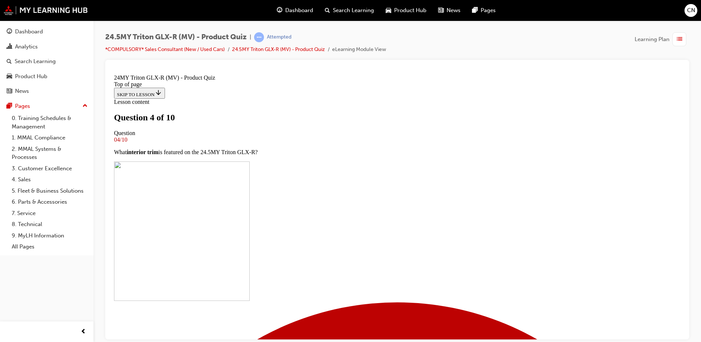
scroll to position [73, 0]
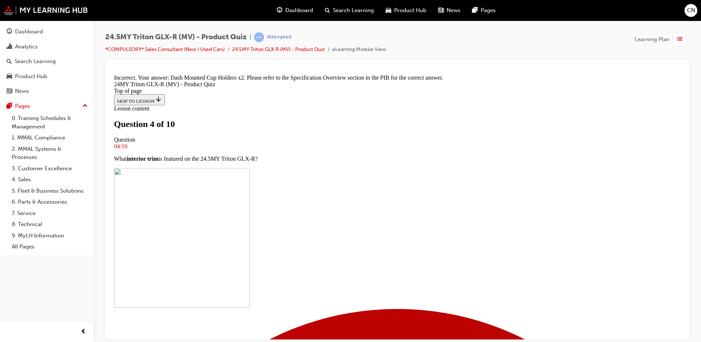
scroll to position [199, 0]
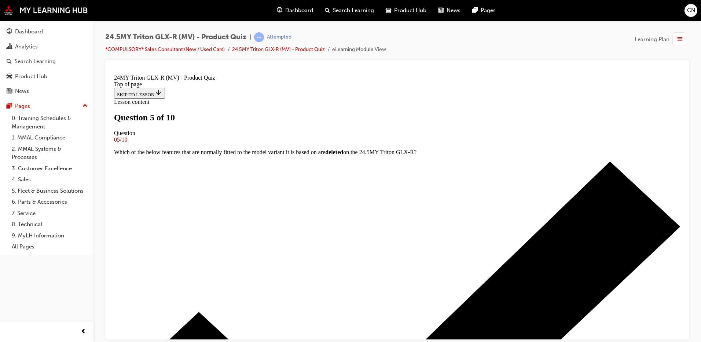
scroll to position [73, 0]
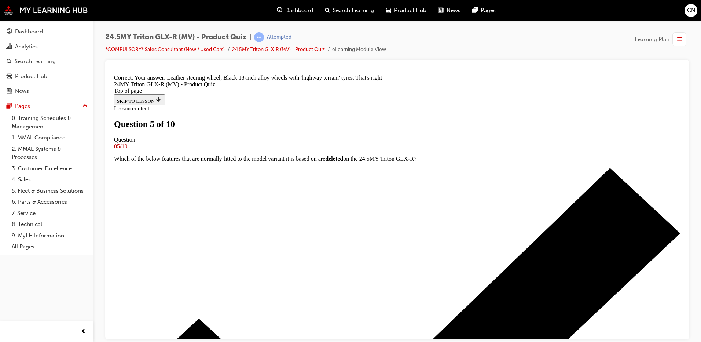
scroll to position [182, 0]
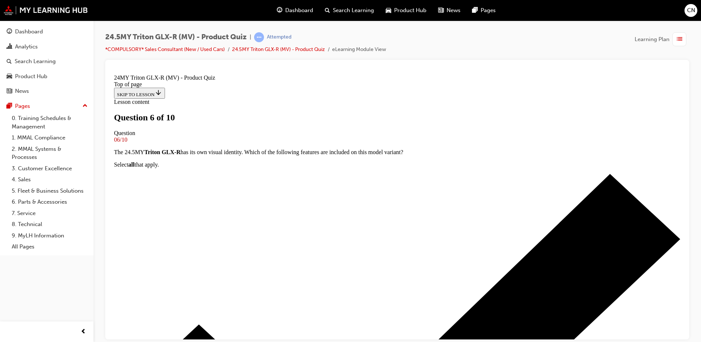
scroll to position [147, 0]
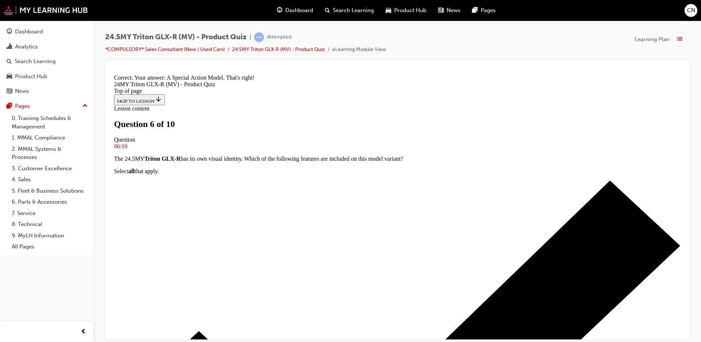
scroll to position [289, 0]
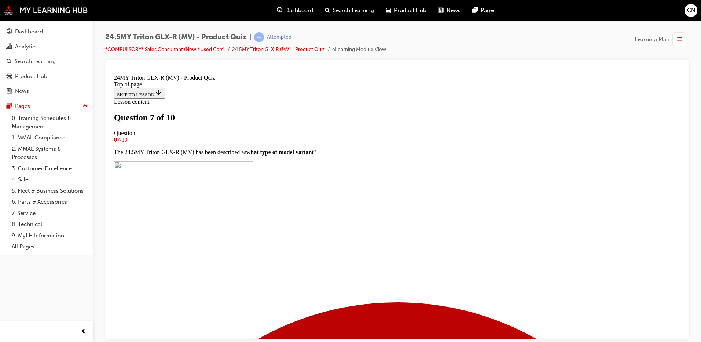
scroll to position [73, 0]
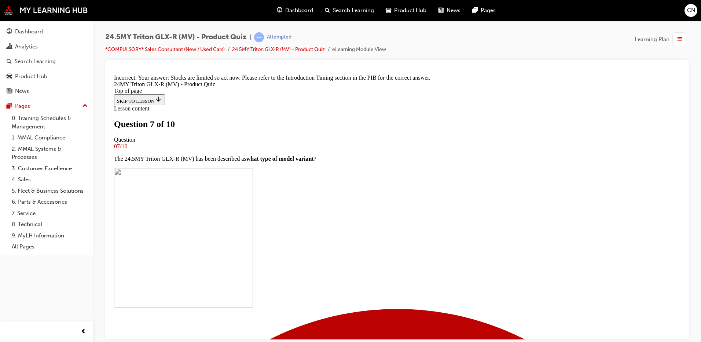
scroll to position [199, 0]
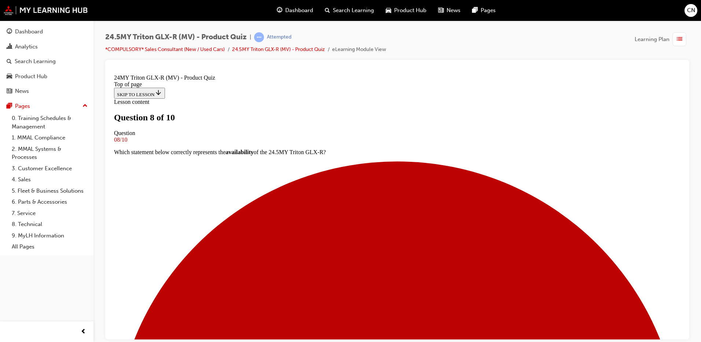
scroll to position [37, 0]
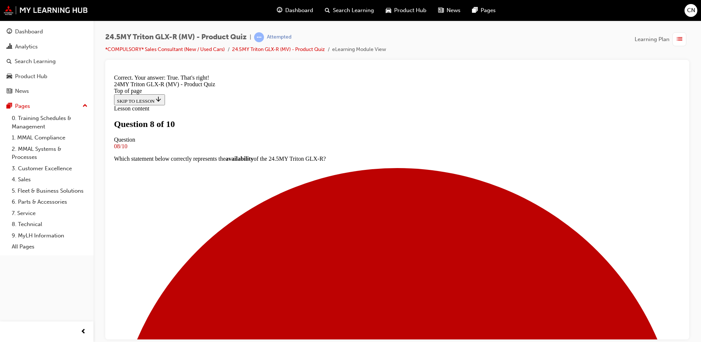
scroll to position [136, 0]
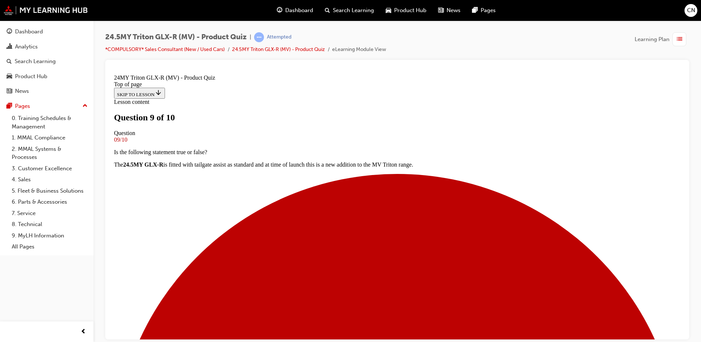
scroll to position [37, 0]
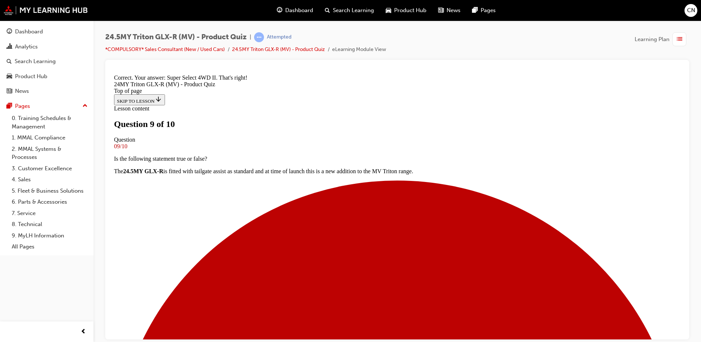
scroll to position [174, 0]
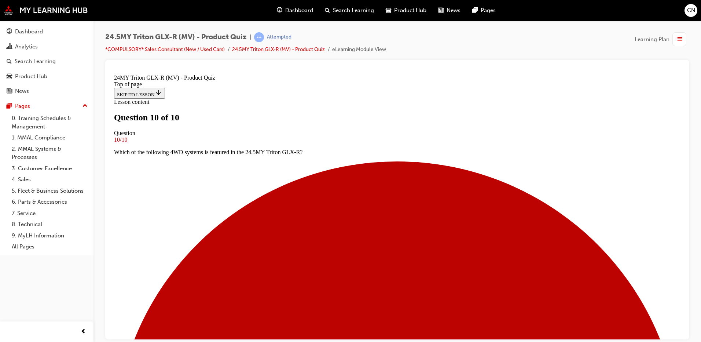
scroll to position [110, 0]
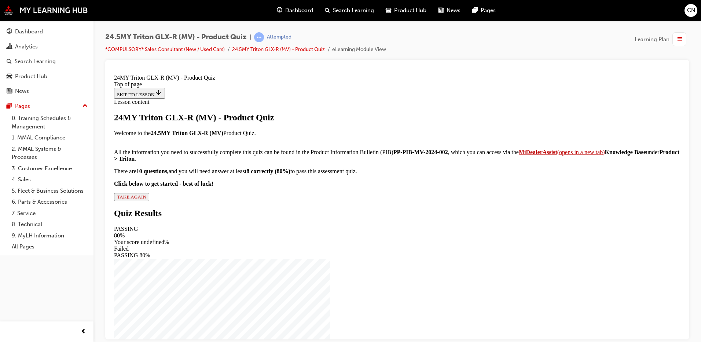
click at [146, 199] on span "TAKE AGAIN" at bounding box center [131, 197] width 29 height 6
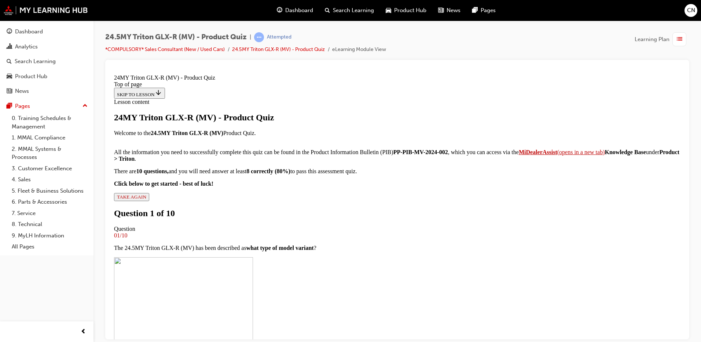
scroll to position [147, 0]
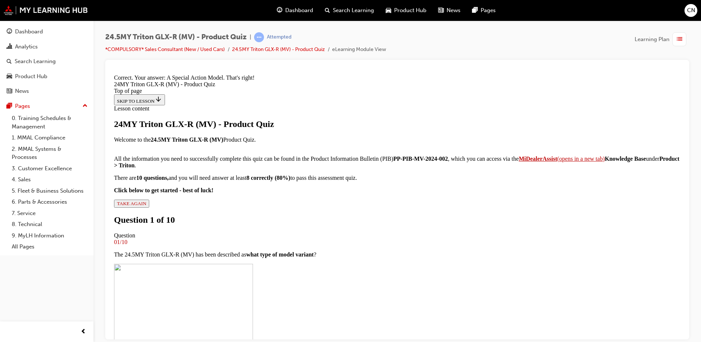
scroll to position [289, 0]
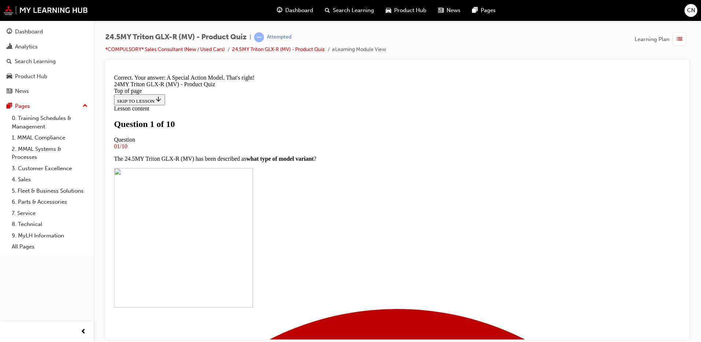
scroll to position [73, 0]
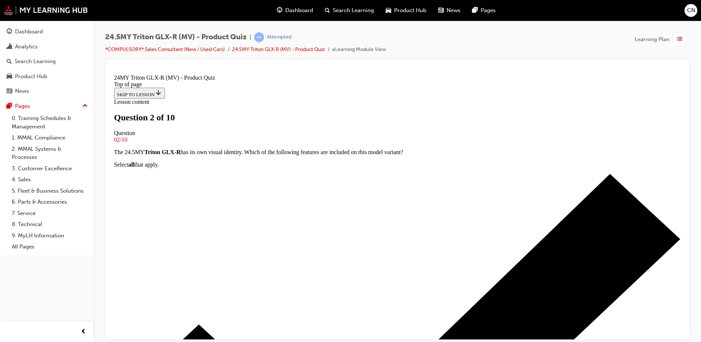
scroll to position [37, 0]
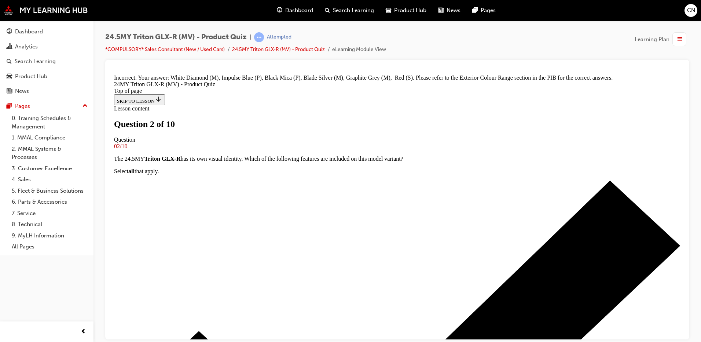
scroll to position [299, 0]
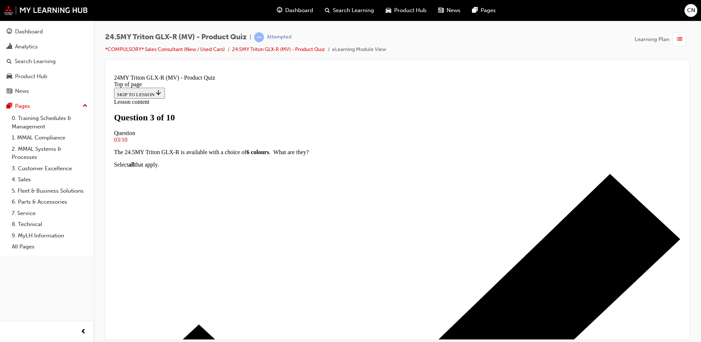
scroll to position [110, 0]
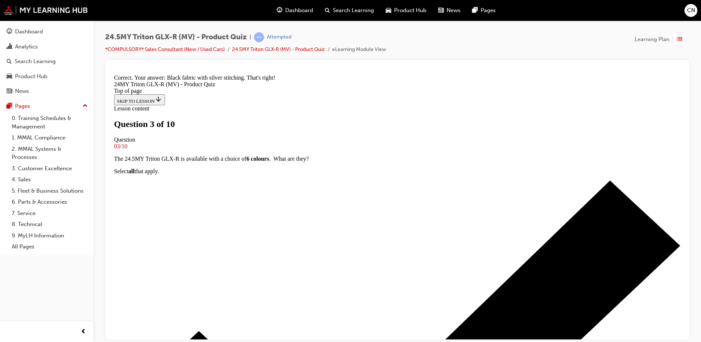
scroll to position [289, 0]
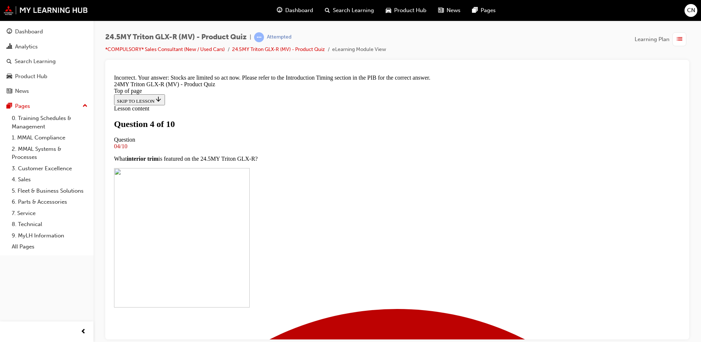
scroll to position [162, 0]
